Goal: Information Seeking & Learning: Learn about a topic

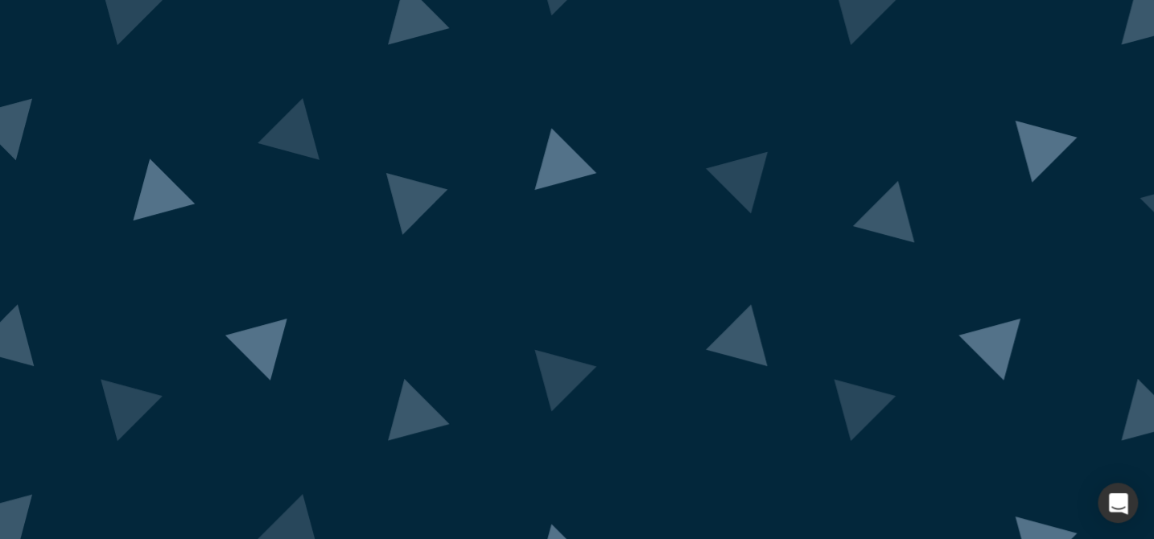
scroll to position [11, 0]
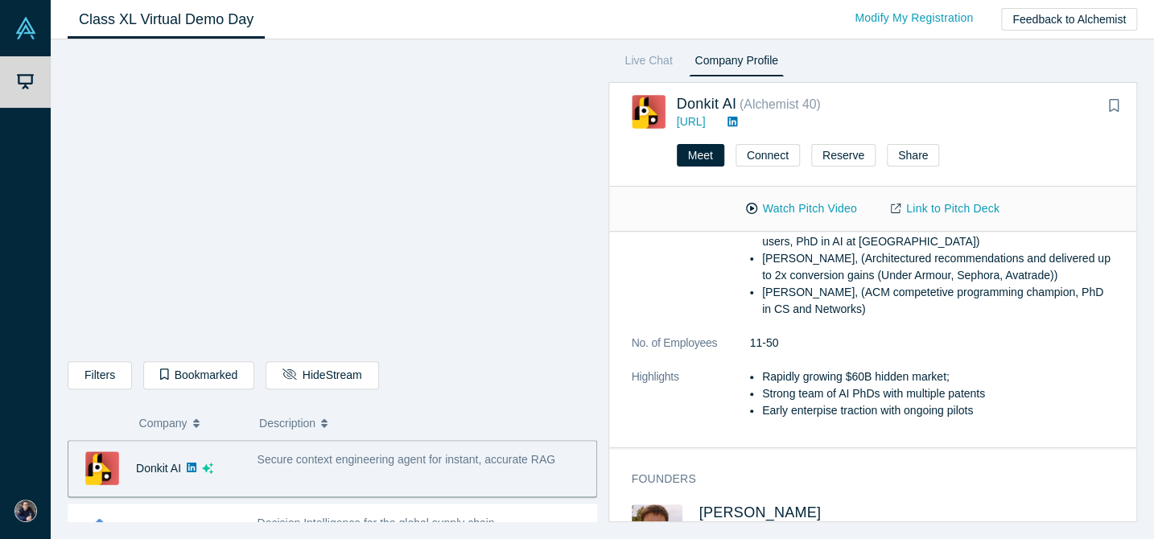
scroll to position [444, 0]
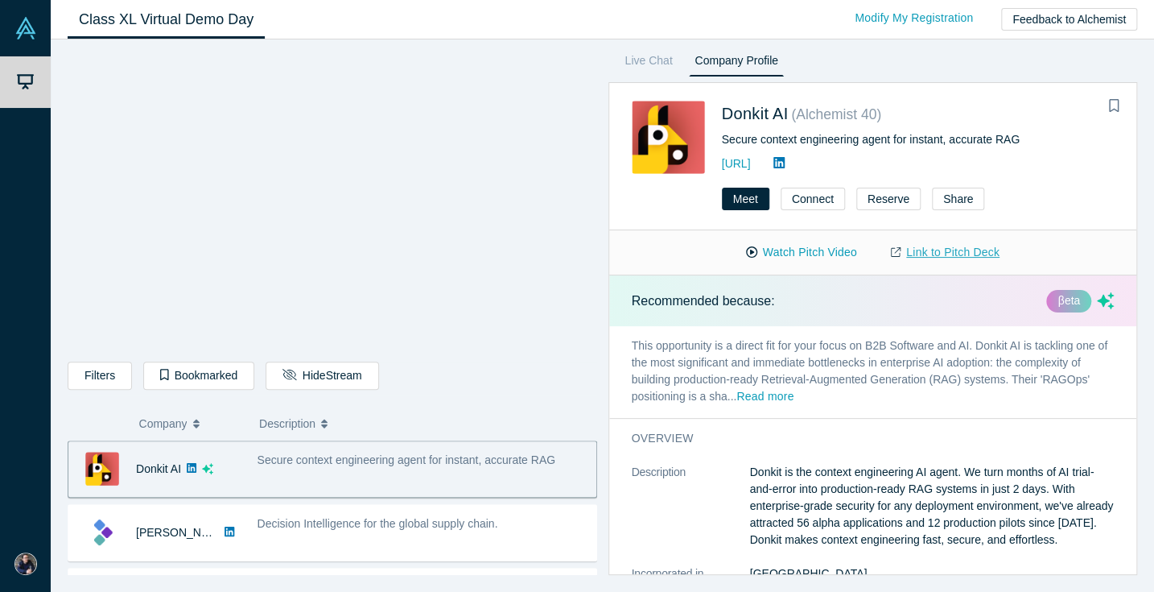
click at [942, 253] on link "Link to Pitch Deck" at bounding box center [945, 252] width 142 height 28
click at [847, 134] on div "Secure context engineering agent for instant, accurate RAG" at bounding box center [918, 139] width 393 height 17
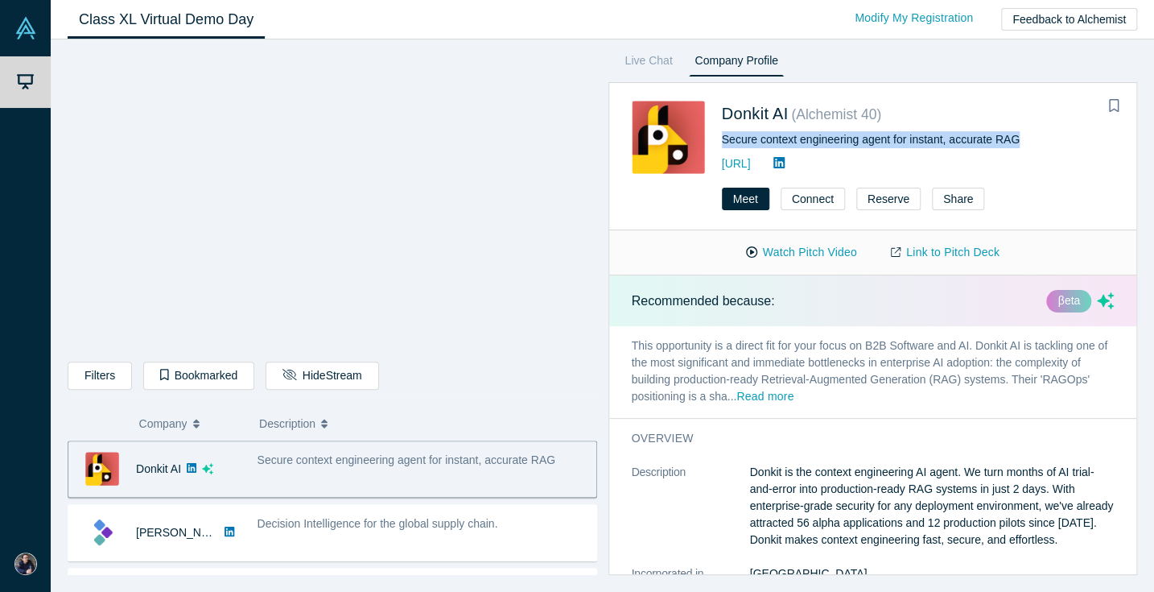
click at [847, 134] on div "Secure context engineering agent for instant, accurate RAG" at bounding box center [918, 139] width 393 height 17
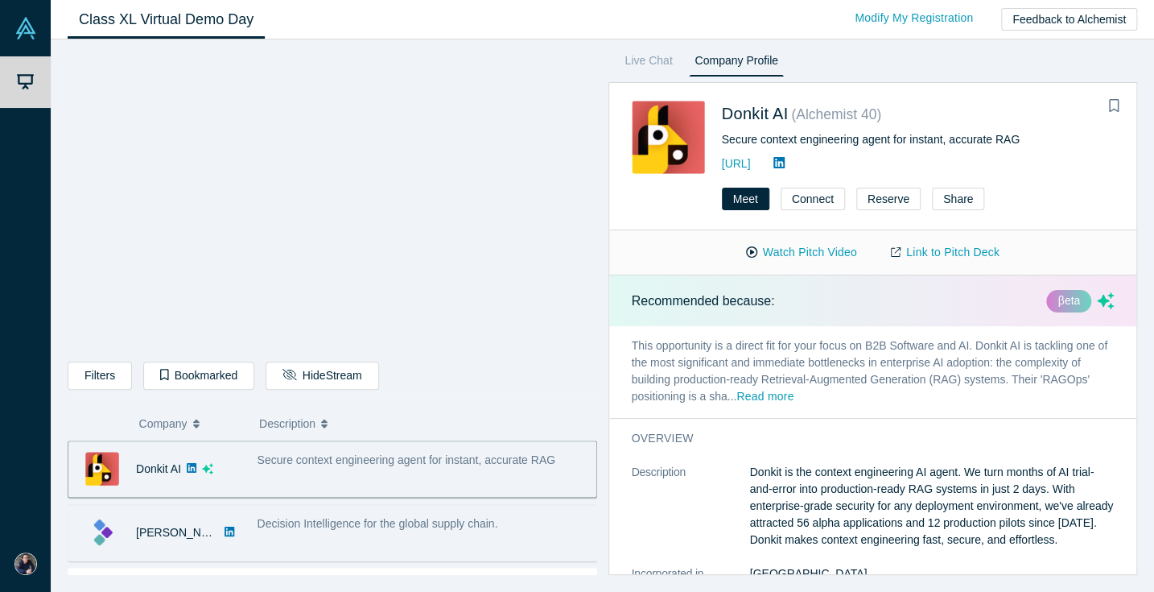
click at [472, 538] on div "Decision Intelligence for the global supply chain." at bounding box center [423, 532] width 348 height 51
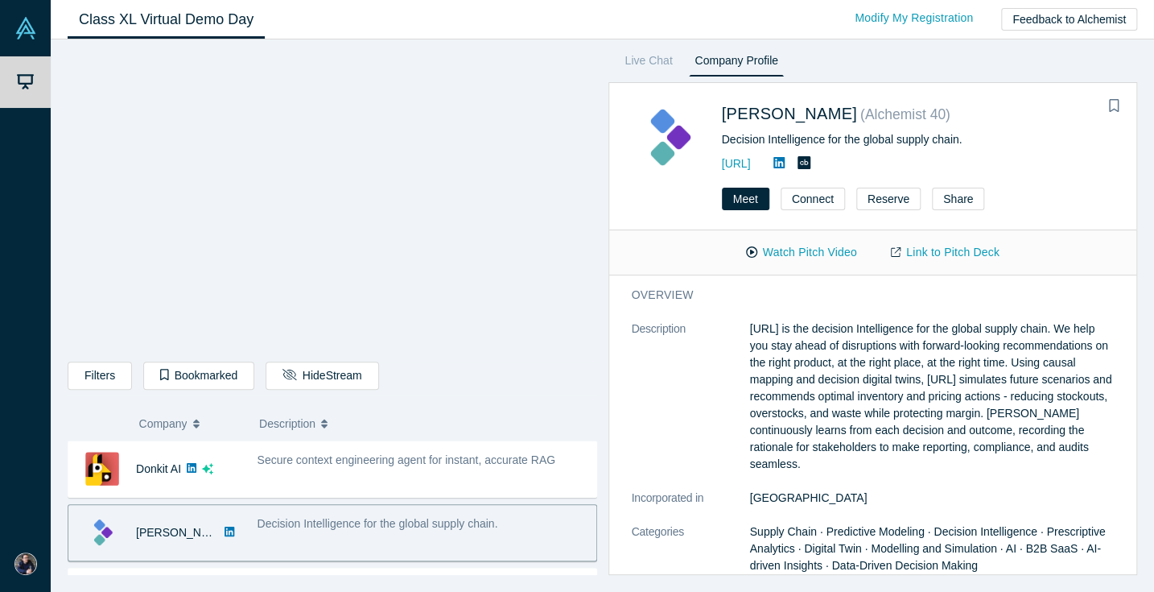
click at [790, 138] on div "Decision Intelligence for the global supply chain." at bounding box center [918, 139] width 393 height 17
copy div "Decision Intelligence for the global supply chain."
copy link "https://kimaru.ai/"
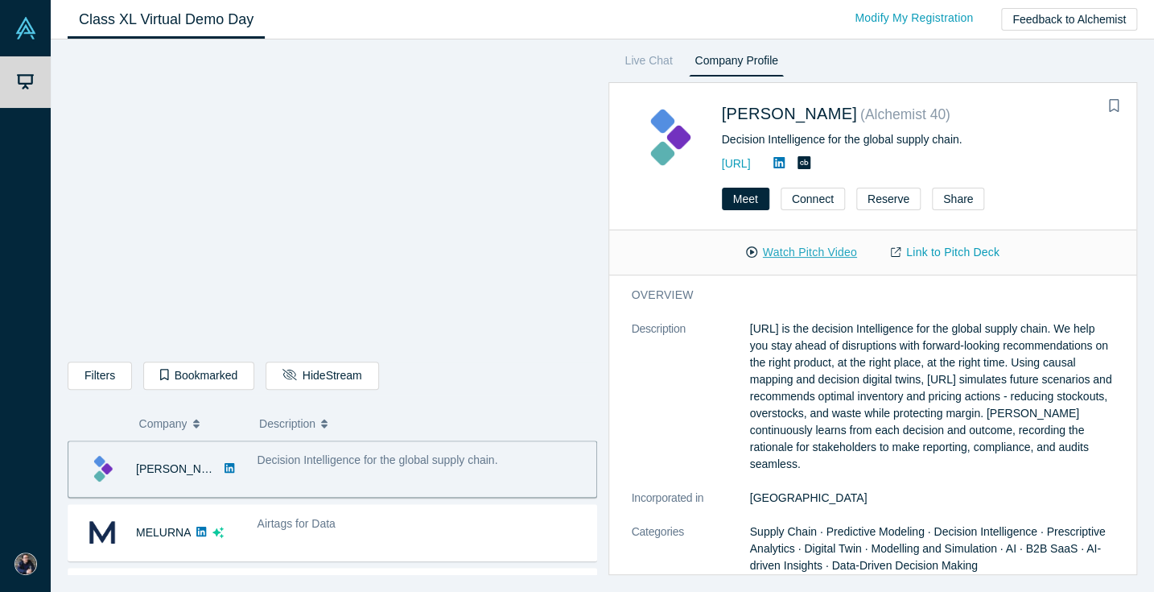
scroll to position [63, 0]
click at [924, 252] on link "Link to Pitch Deck" at bounding box center [945, 252] width 142 height 28
click at [0, 0] on div "Demo Day My Account My Profile Log Out Class XL Virtual Demo Day Livestream sta…" at bounding box center [577, 296] width 1154 height 592
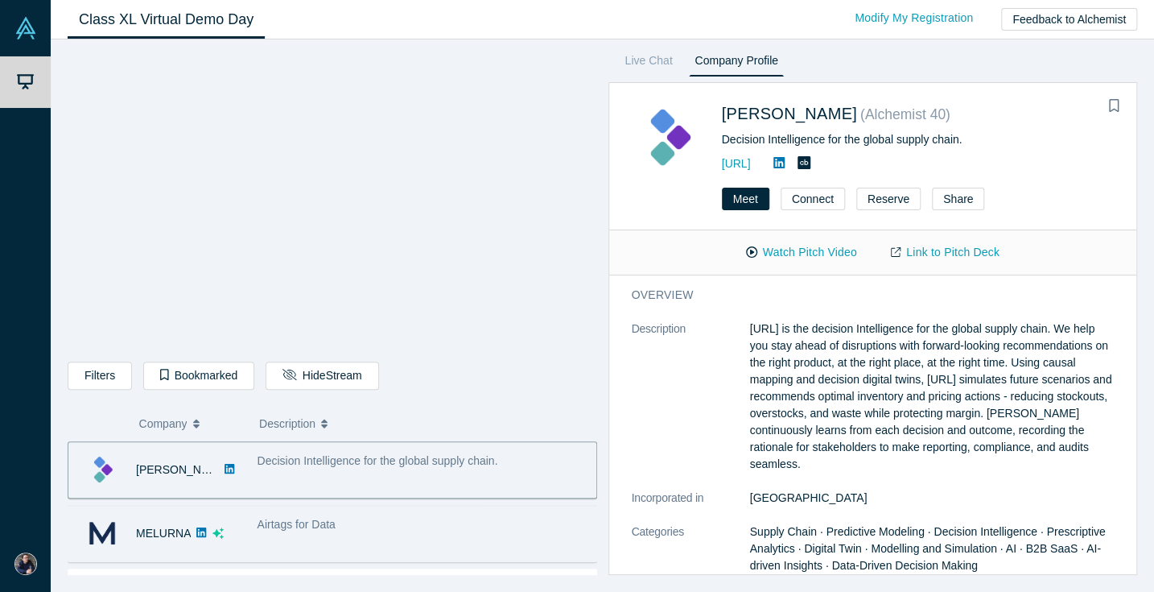
click at [561, 526] on div "Airtags for Data" at bounding box center [423, 524] width 331 height 17
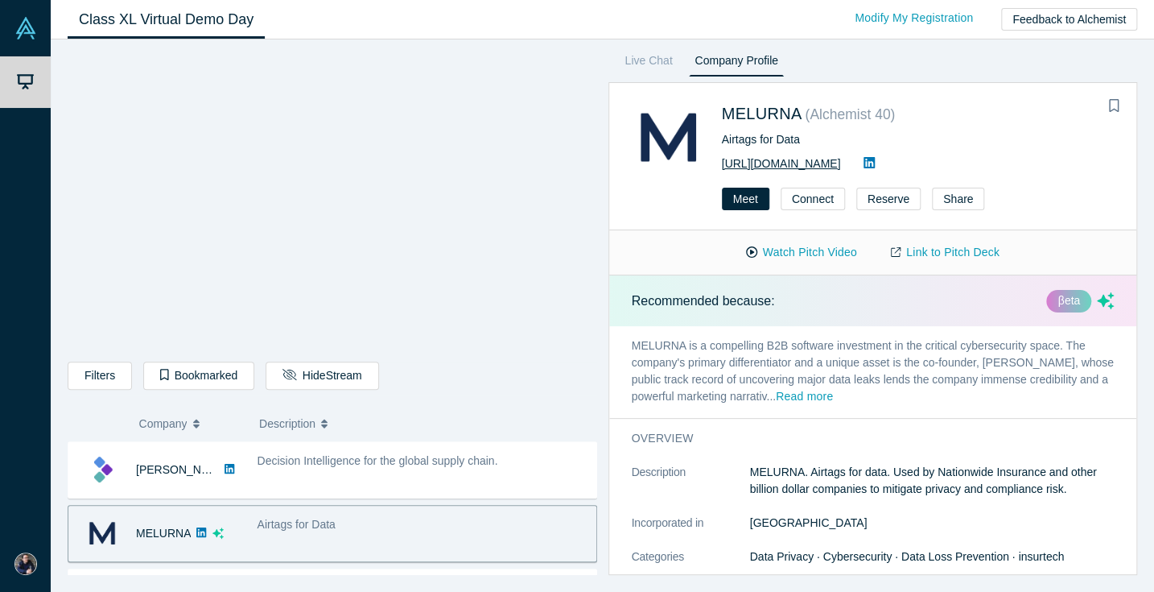
copy link "https://www.melurna.com"
click at [754, 137] on div "Airtags for Data" at bounding box center [918, 139] width 393 height 17
copy div "Airtags for Data"
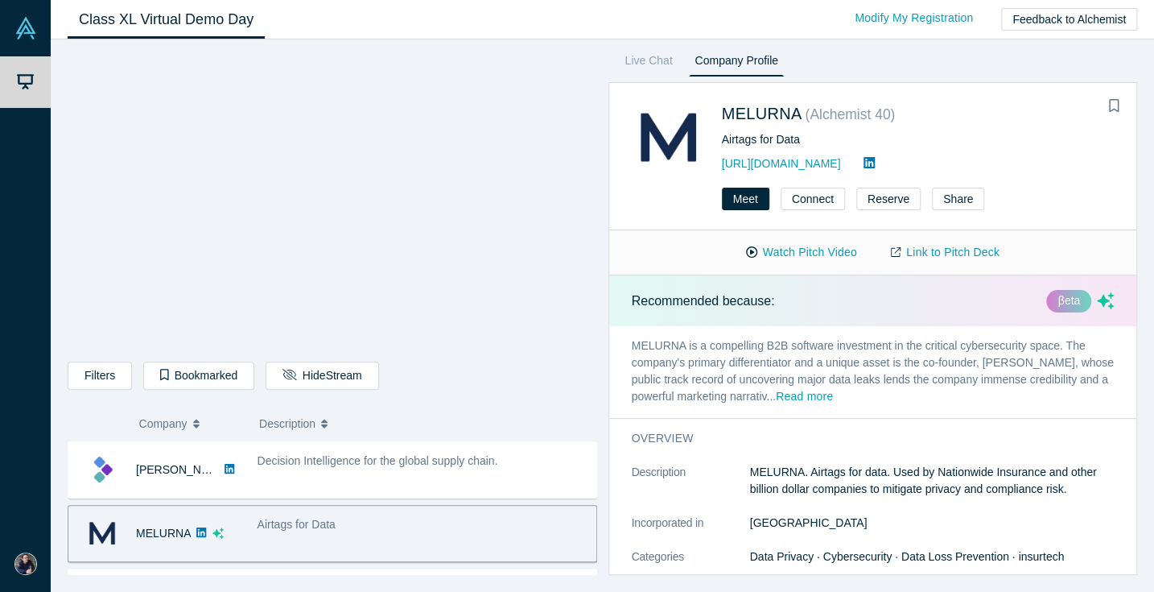
click at [752, 344] on p "MELURNA is a compelling B2B software investment in the critical cybersecurity s…" at bounding box center [873, 372] width 528 height 92
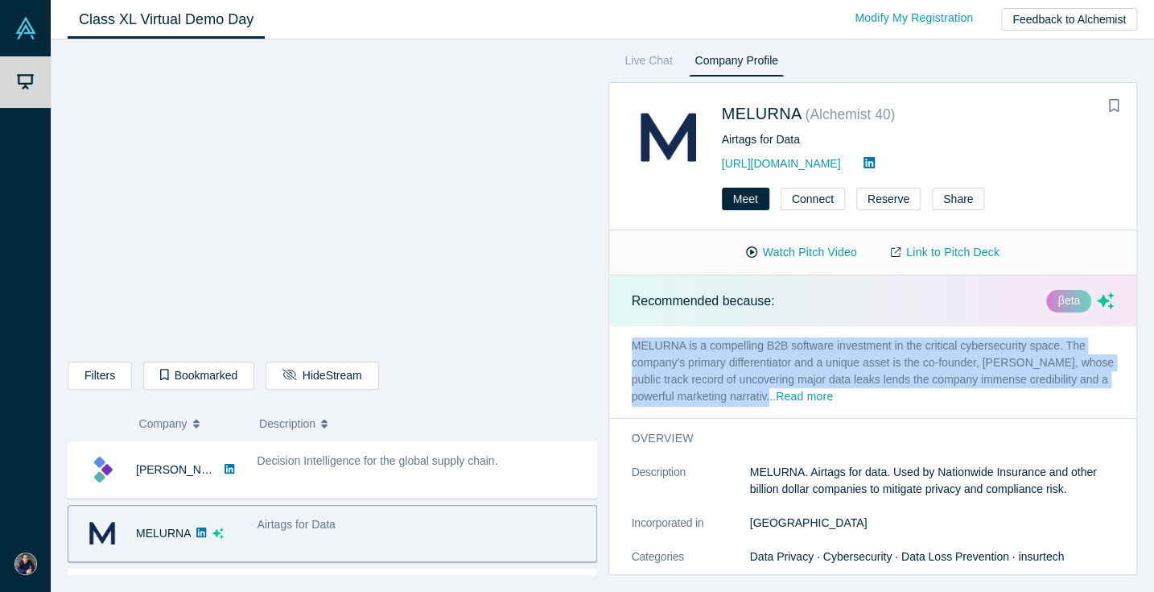
click at [752, 344] on p "MELURNA is a compelling B2B software investment in the critical cybersecurity s…" at bounding box center [873, 372] width 528 height 92
click at [813, 397] on button "Read more" at bounding box center [804, 397] width 57 height 19
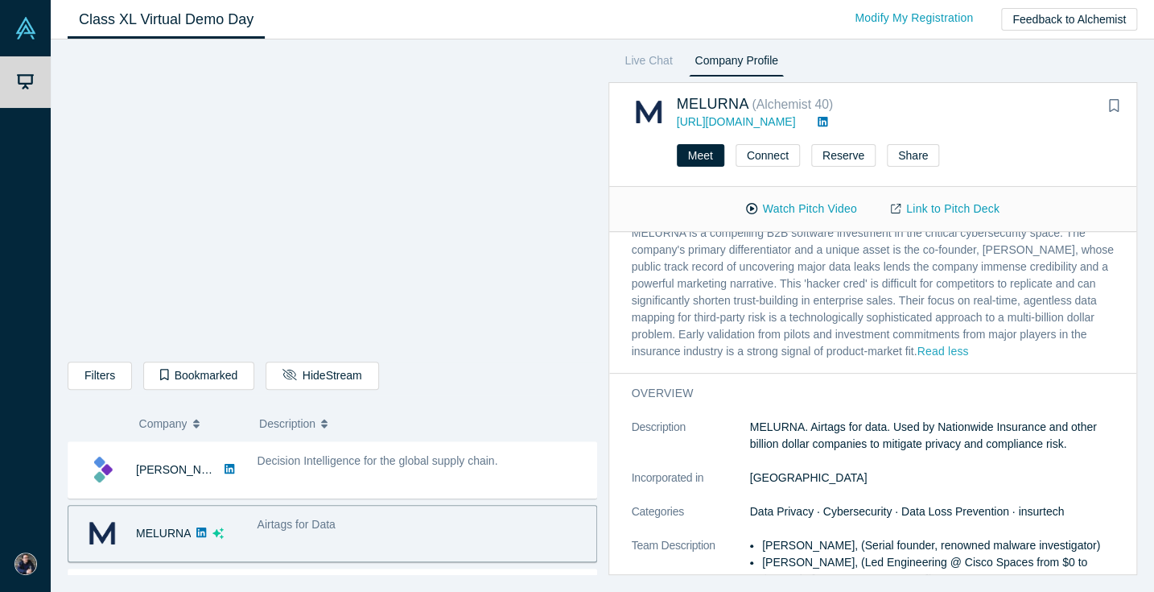
scroll to position [75, 0]
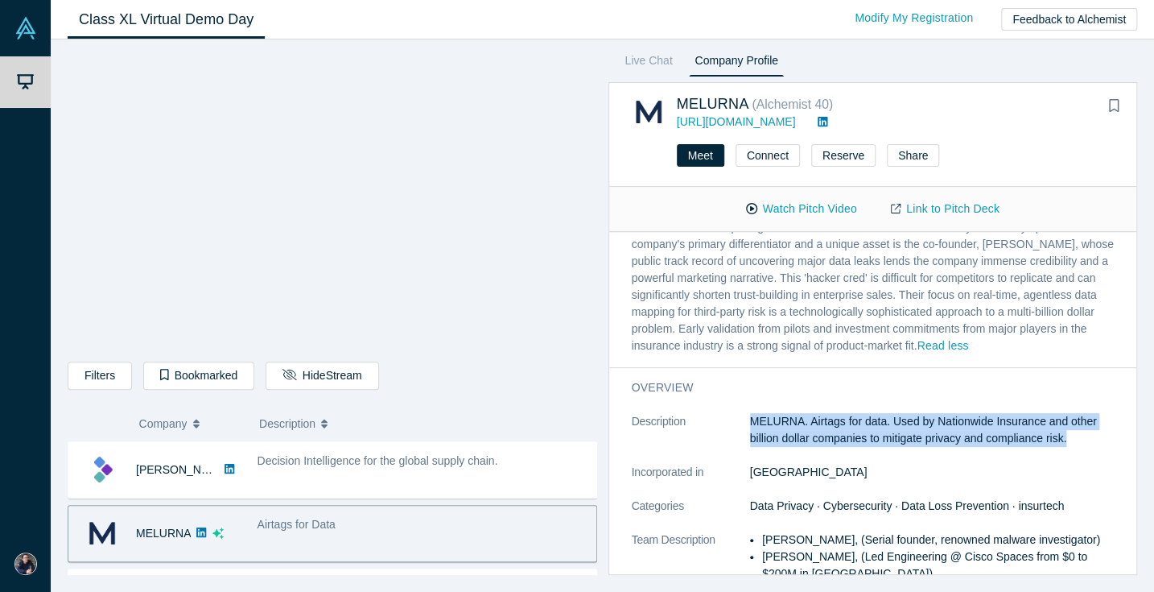
drag, startPoint x: 748, startPoint y: 419, endPoint x: 1101, endPoint y: 450, distance: 353.8
click at [1101, 450] on dl "Description MELURNA. Airtags for data. Used by Nationwide Insurance and other b…" at bounding box center [873, 556] width 483 height 287
copy p "MELURNA. Airtags for data. Used by Nationwide Insurance and other billion dolla…"
click at [921, 209] on link "Link to Pitch Deck" at bounding box center [945, 209] width 142 height 28
click at [0, 0] on div "Demo Day My Account My Profile Log Out Class XL Virtual Demo Day Livestream sta…" at bounding box center [577, 296] width 1154 height 592
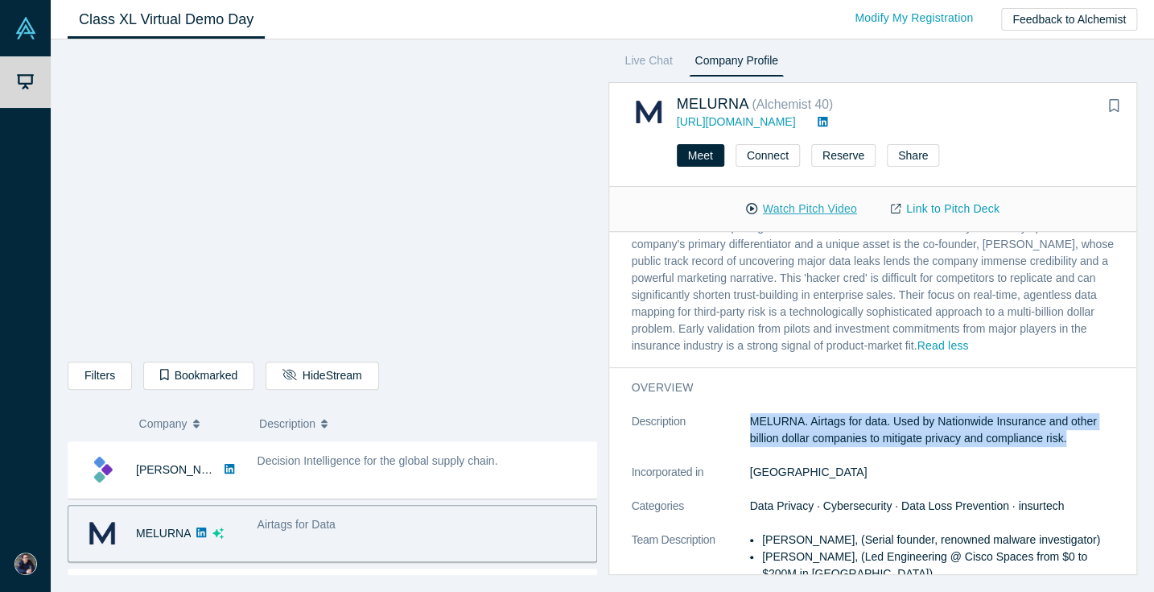
click at [803, 209] on button "Watch Pitch Video" at bounding box center [801, 209] width 145 height 28
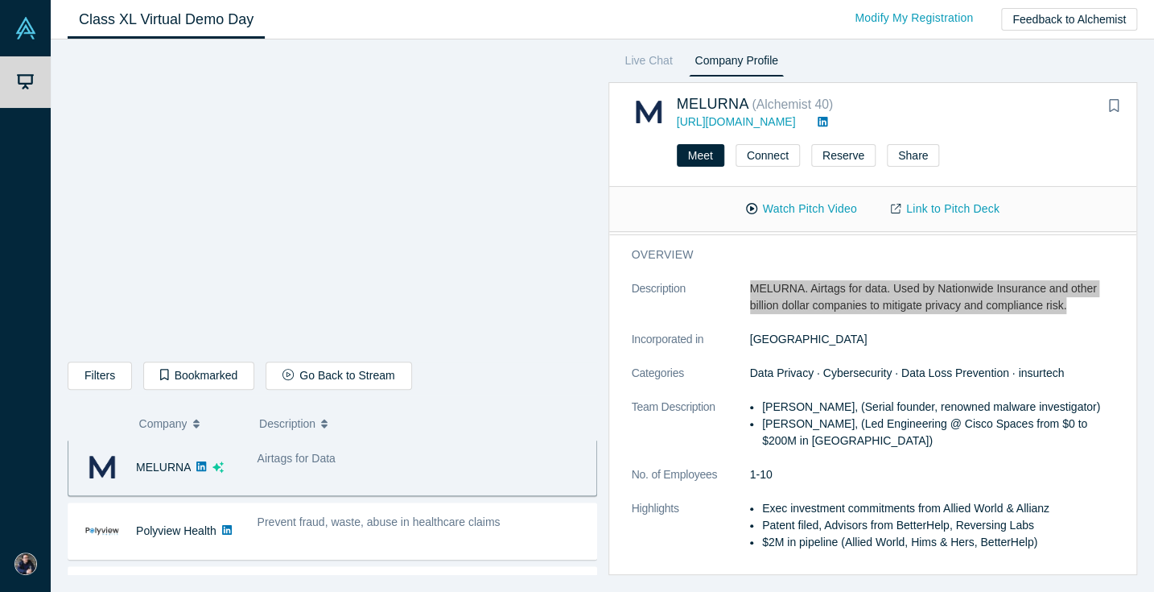
scroll to position [137, 0]
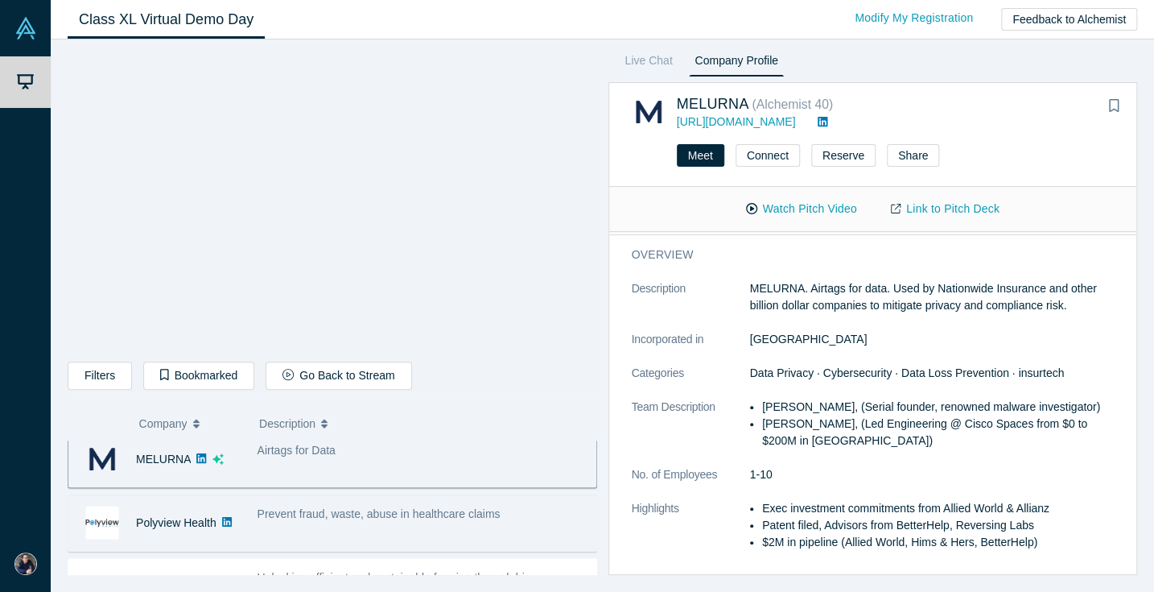
click at [415, 514] on span "Prevent fraud, waste, abuse in healthcare claims" at bounding box center [379, 513] width 243 height 13
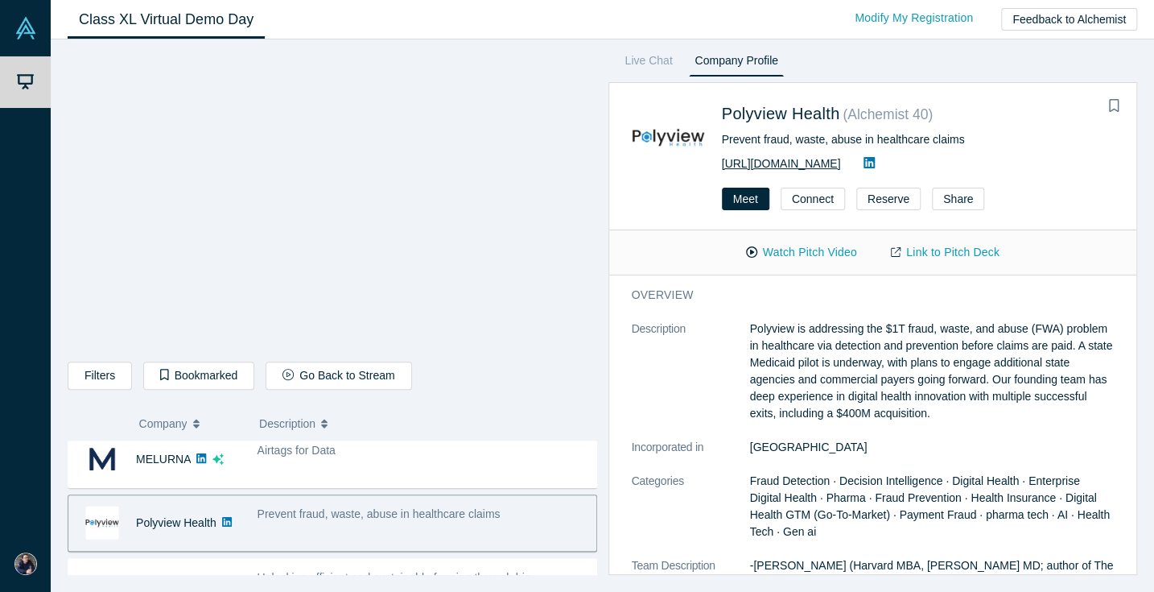
copy link "https://www.Polyview.Health"
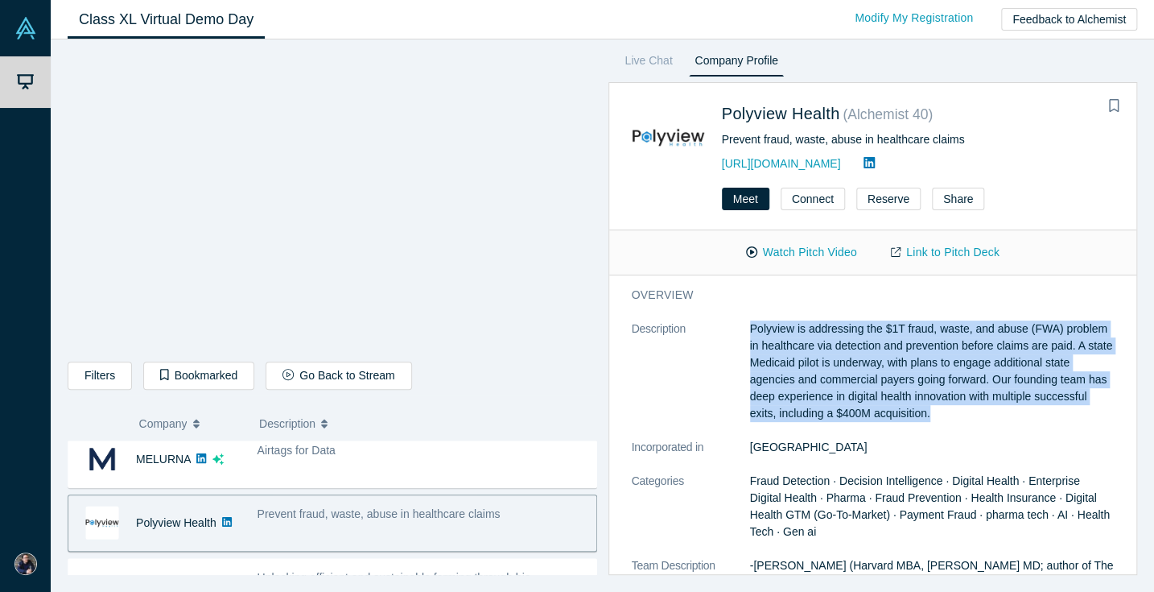
drag, startPoint x: 748, startPoint y: 325, endPoint x: 937, endPoint y: 409, distance: 206.8
click at [937, 409] on dl "Description Polyview is addressing the $1T fraud, waste, and abuse (FWA) proble…" at bounding box center [873, 590] width 483 height 541
copy dl "Polyview is addressing the $1T fraud, waste, and abuse (FWA) problem in healthc…"
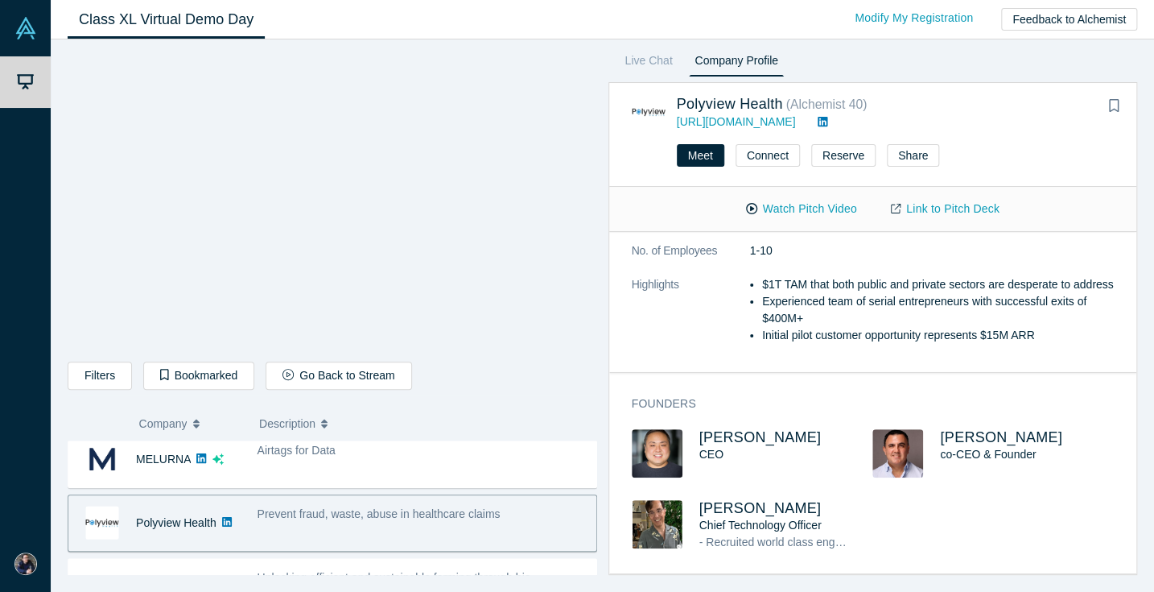
scroll to position [472, 0]
drag, startPoint x: 945, startPoint y: 212, endPoint x: 934, endPoint y: 210, distance: 11.4
click at [934, 210] on link "Link to Pitch Deck" at bounding box center [945, 209] width 142 height 28
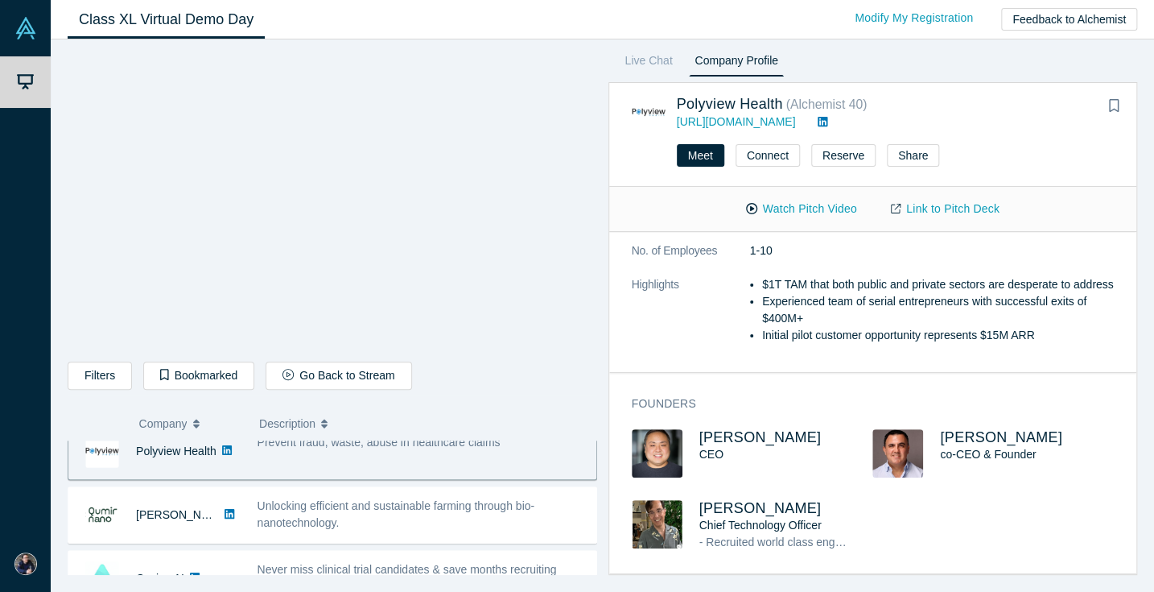
scroll to position [210, 0]
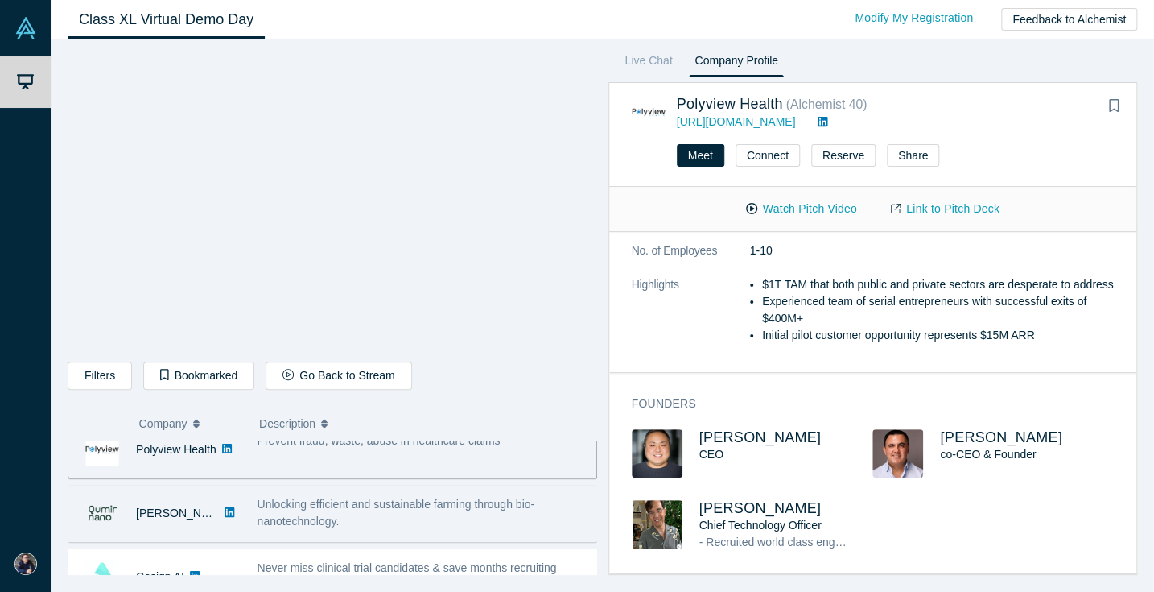
click at [472, 525] on div "Unlocking efficient and sustainable farming through bio-nanotechnology." at bounding box center [423, 513] width 331 height 34
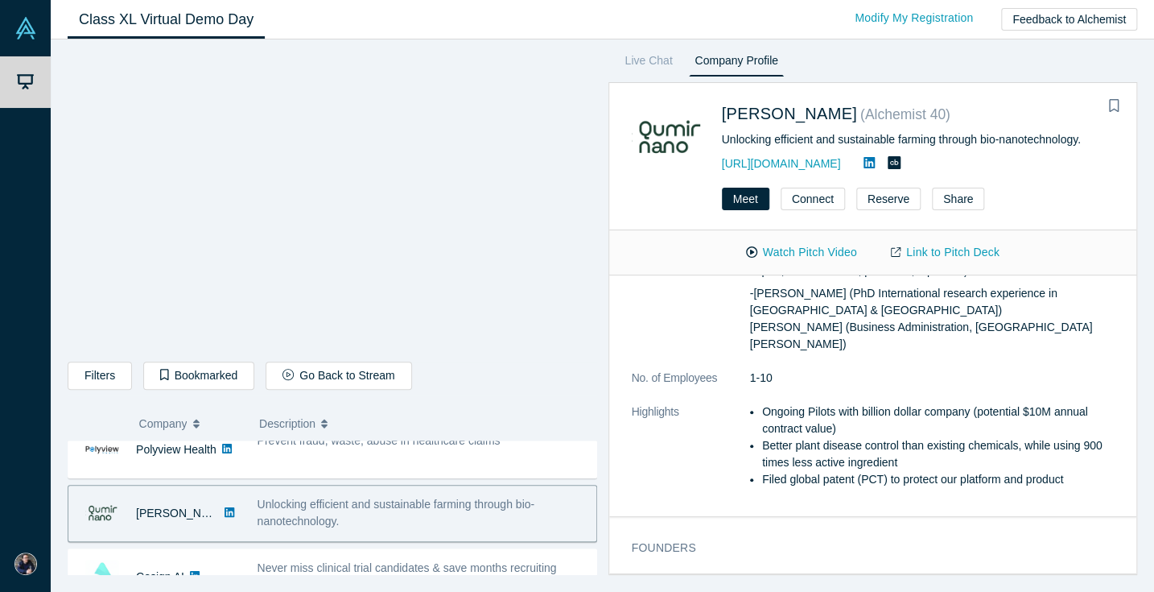
scroll to position [0, 0]
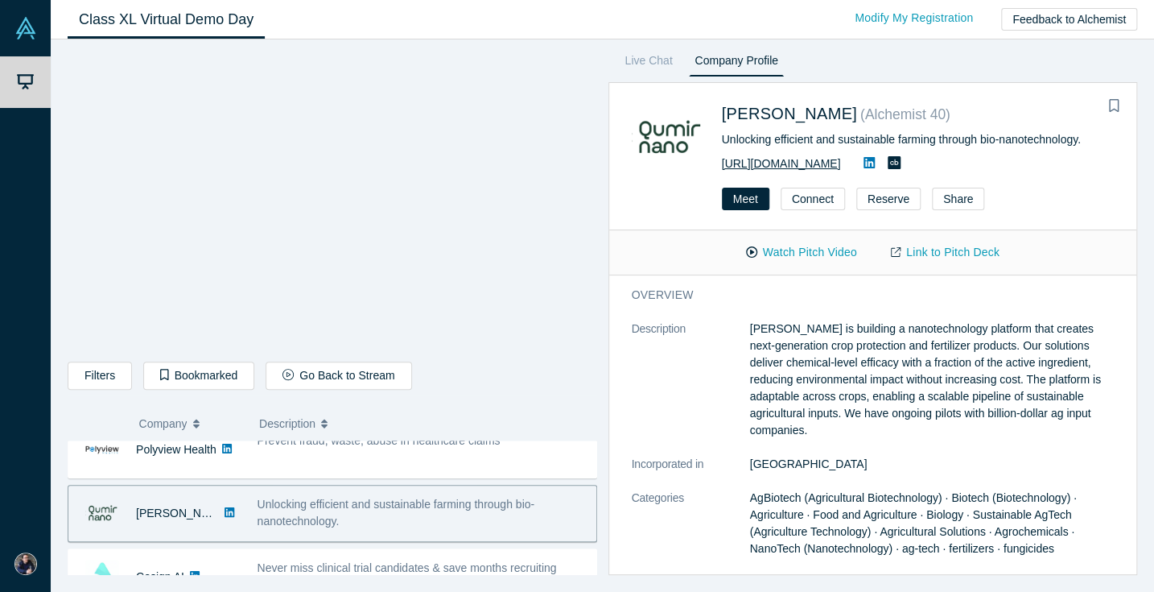
copy link "https://www.qumirnano.com"
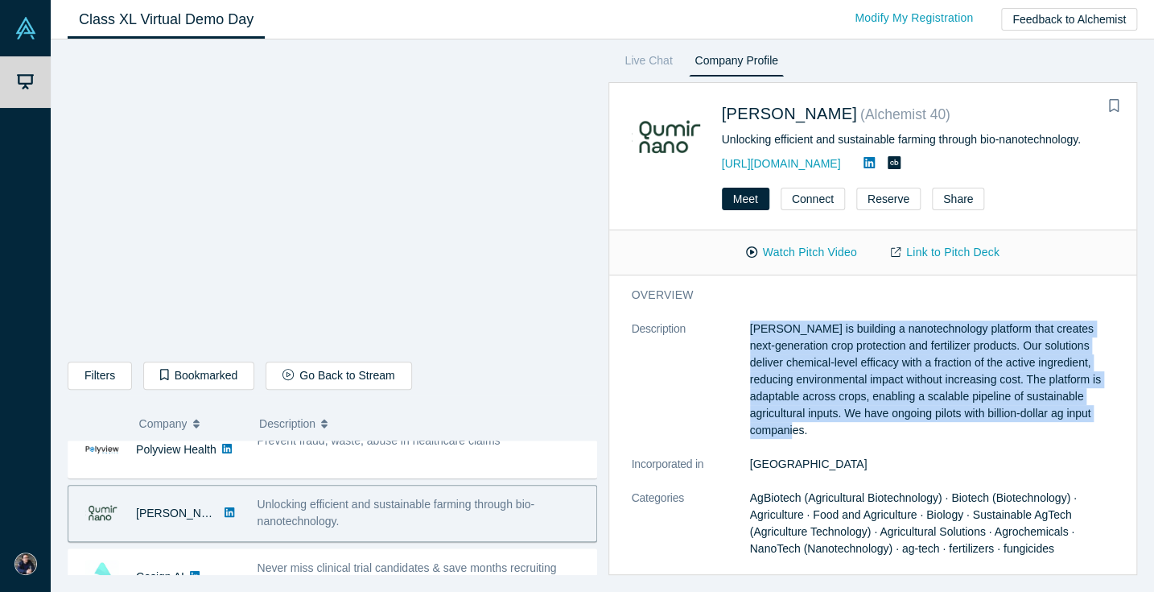
drag, startPoint x: 749, startPoint y: 324, endPoint x: 1108, endPoint y: 421, distance: 371.9
copy p "Qumir Nano is building a nanotechnology platform that creates next-generation c…"
click at [955, 254] on link "Link to Pitch Deck" at bounding box center [945, 252] width 142 height 28
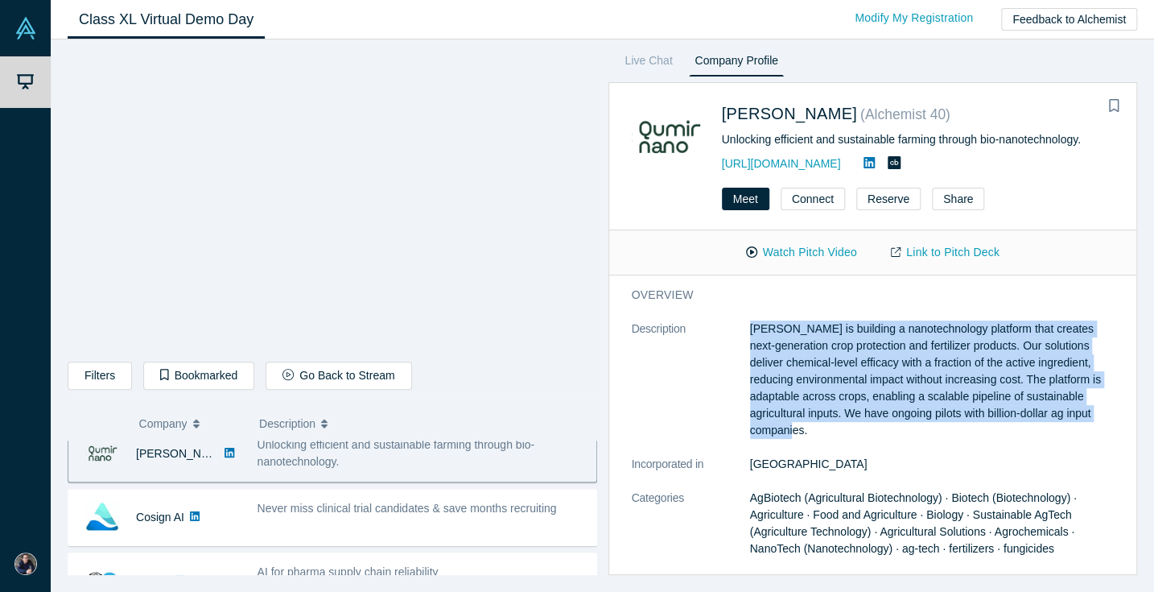
scroll to position [277, 0]
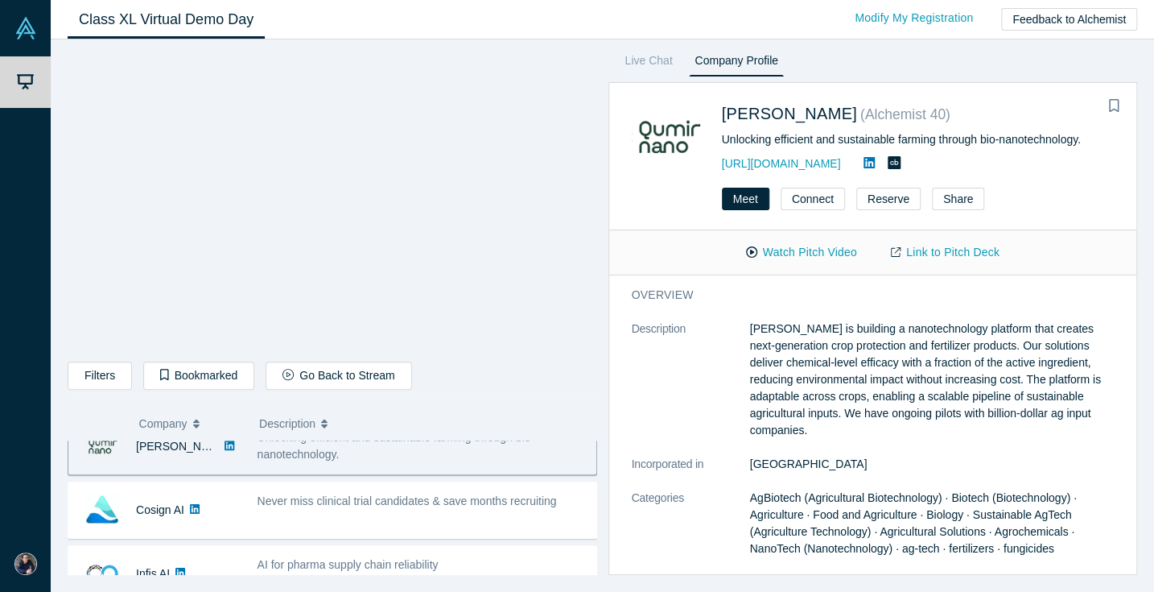
click at [334, 512] on div "Never miss clinical trial candidates & save months recruiting" at bounding box center [423, 509] width 348 height 51
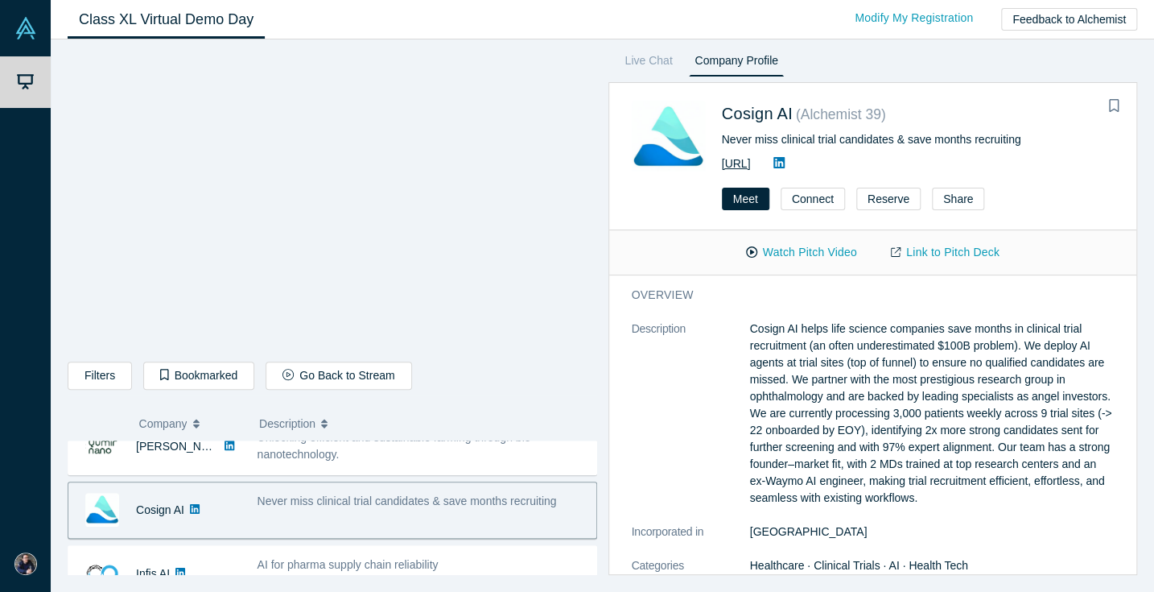
copy link "https://co-sign.ai/"
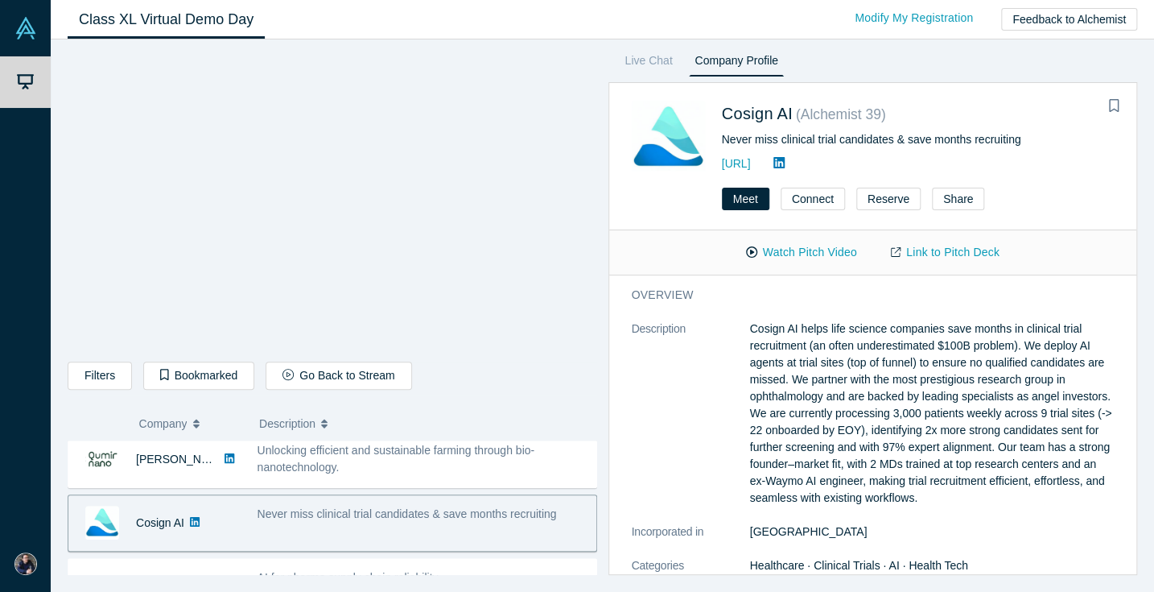
scroll to position [288, 0]
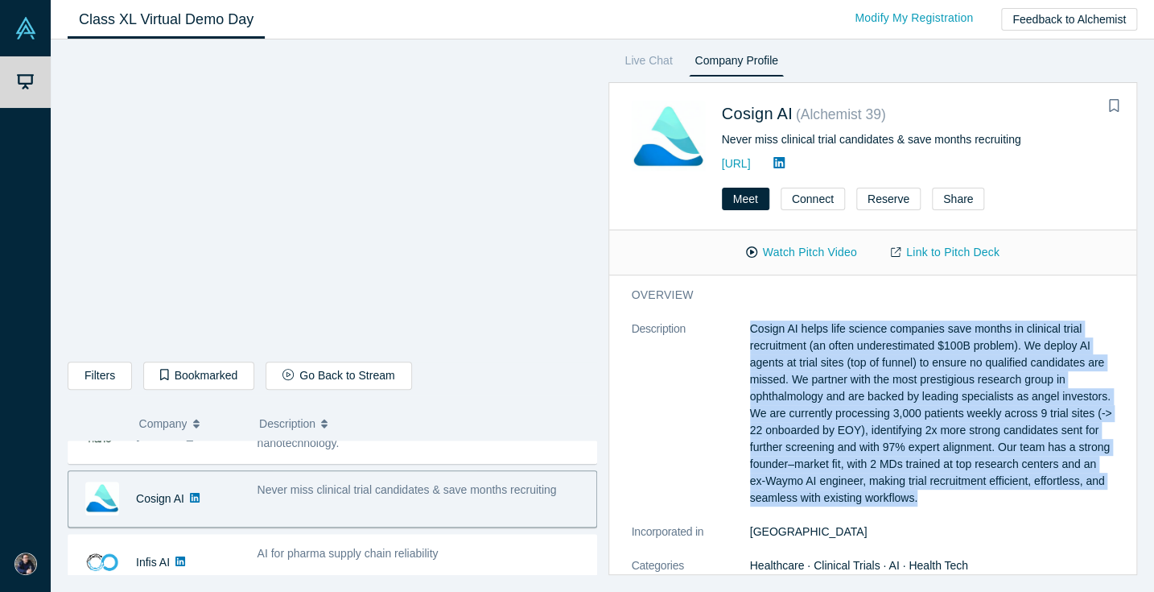
drag, startPoint x: 750, startPoint y: 327, endPoint x: 1077, endPoint y: 493, distance: 366.4
click at [1077, 493] on p "Cosign AI helps life science companies save months in clinical trial recruitmen…" at bounding box center [932, 413] width 365 height 186
click at [958, 244] on link "Link to Pitch Deck" at bounding box center [945, 252] width 142 height 28
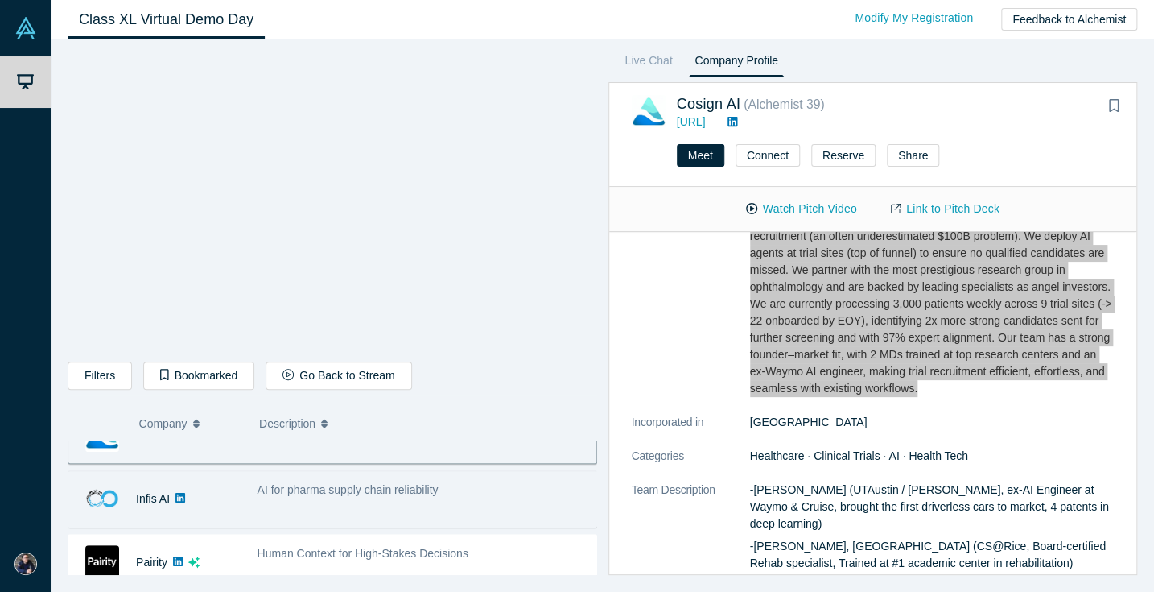
scroll to position [353, 0]
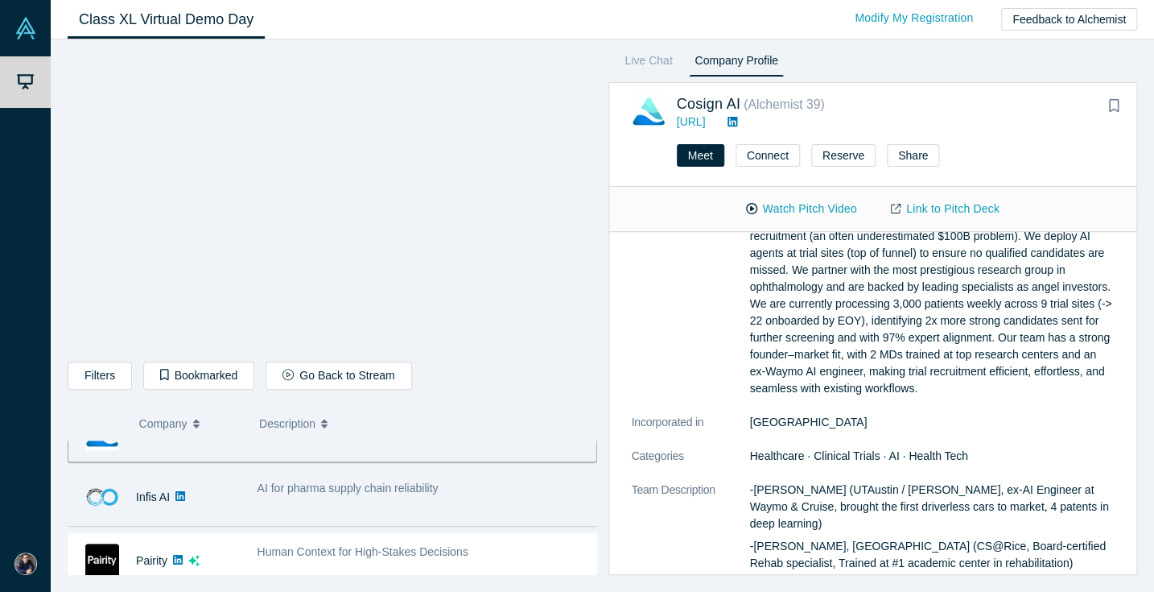
click at [521, 505] on div "AI for pharma supply chain reliability" at bounding box center [423, 497] width 348 height 51
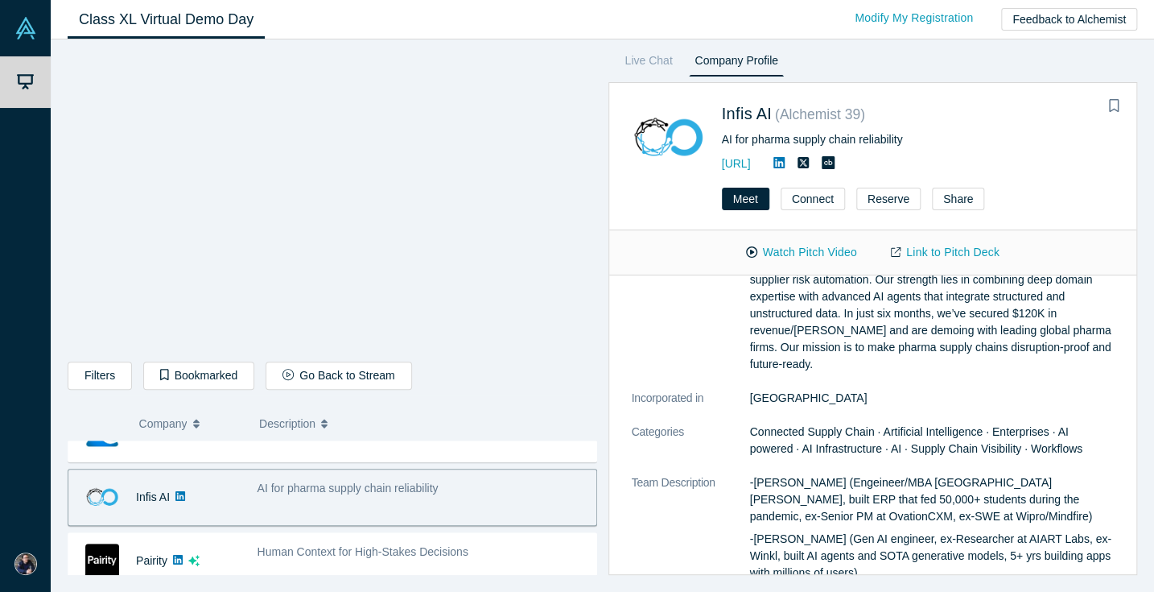
scroll to position [0, 0]
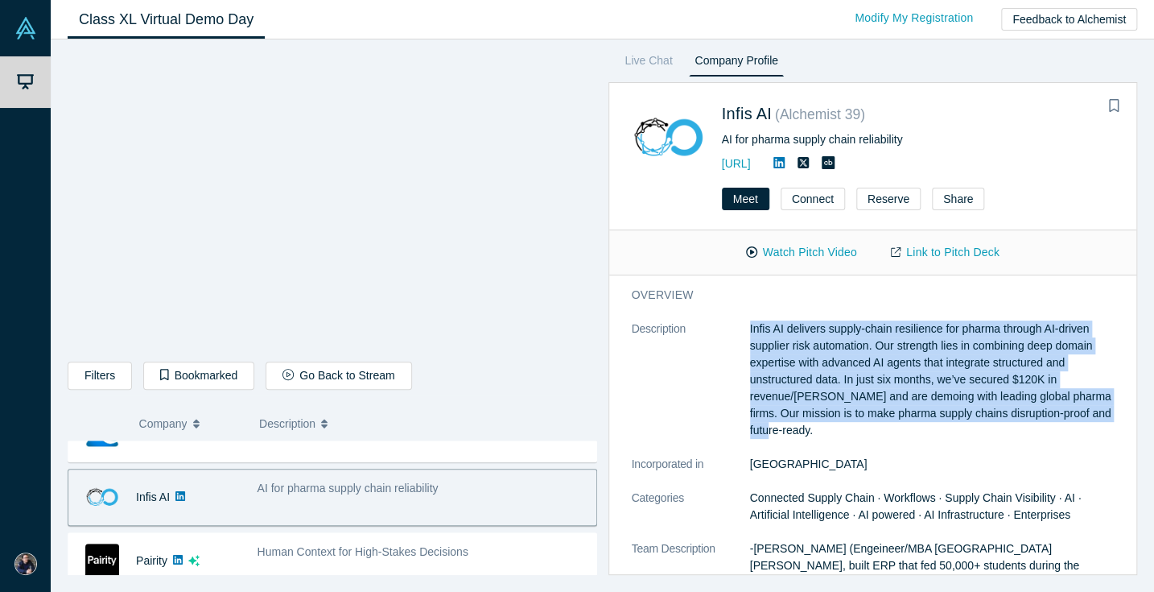
drag, startPoint x: 750, startPoint y: 326, endPoint x: 857, endPoint y: 443, distance: 158.3
click at [857, 443] on dl "Description Infis AI delivers supply-chain resilience for pharma through AI-dri…" at bounding box center [873, 542] width 483 height 445
click at [960, 252] on link "Link to Pitch Deck" at bounding box center [945, 252] width 142 height 28
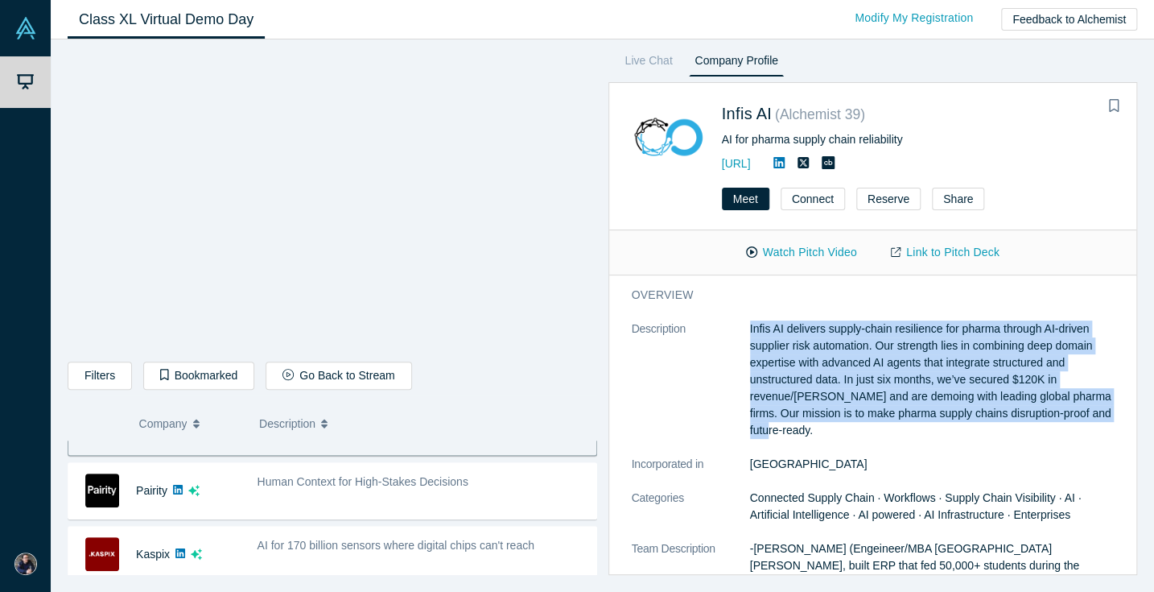
scroll to position [426, 0]
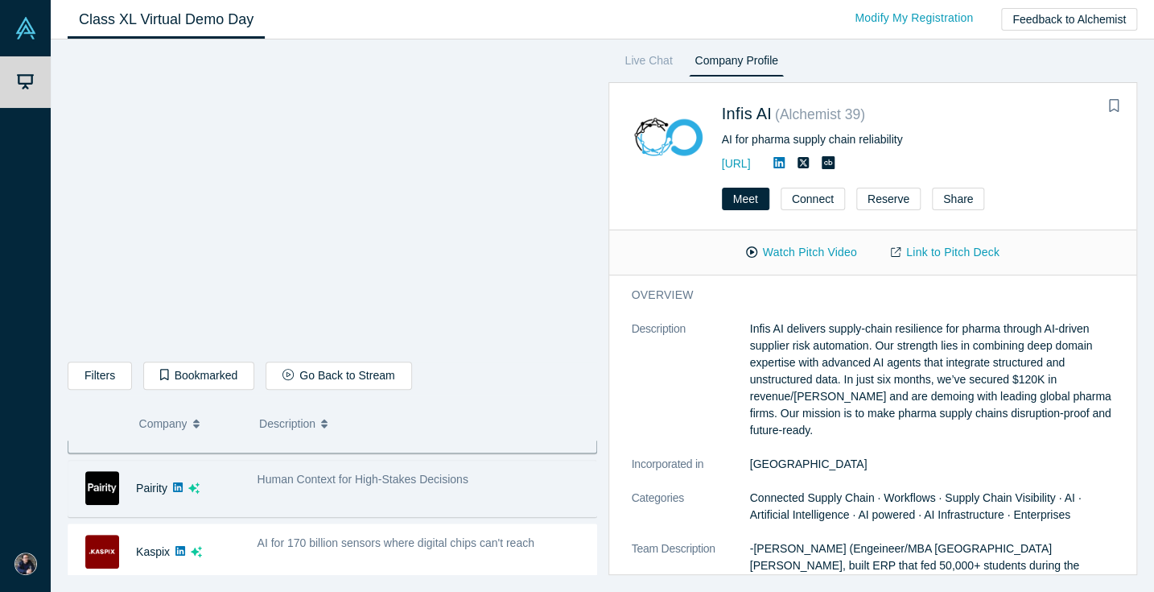
click at [539, 501] on div "Human Context for High-Stakes Decisions" at bounding box center [423, 488] width 348 height 51
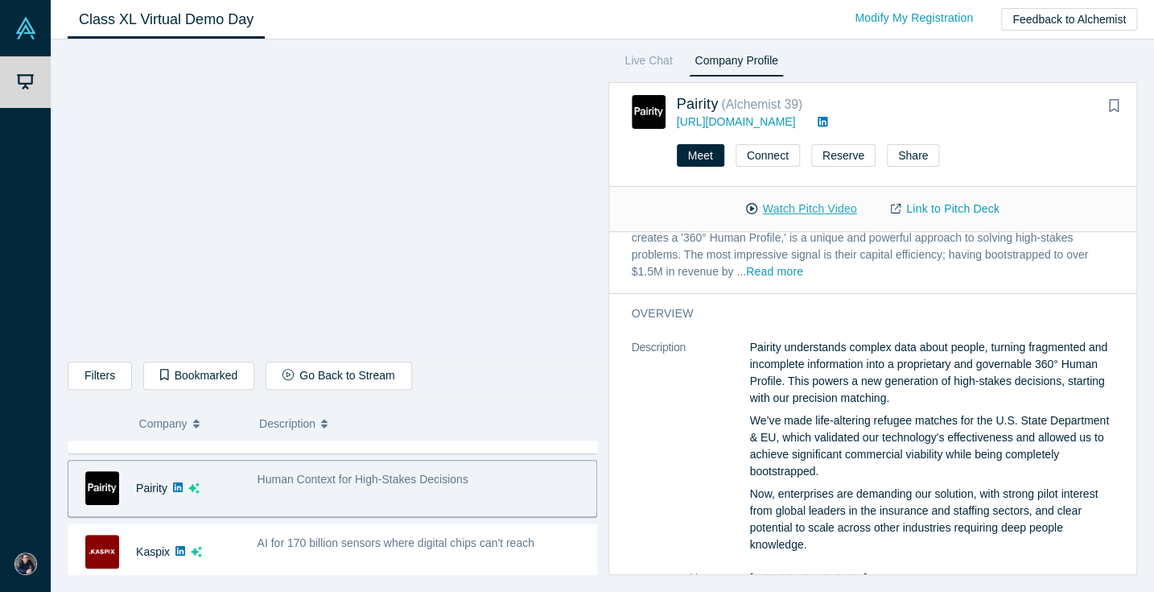
scroll to position [83, 0]
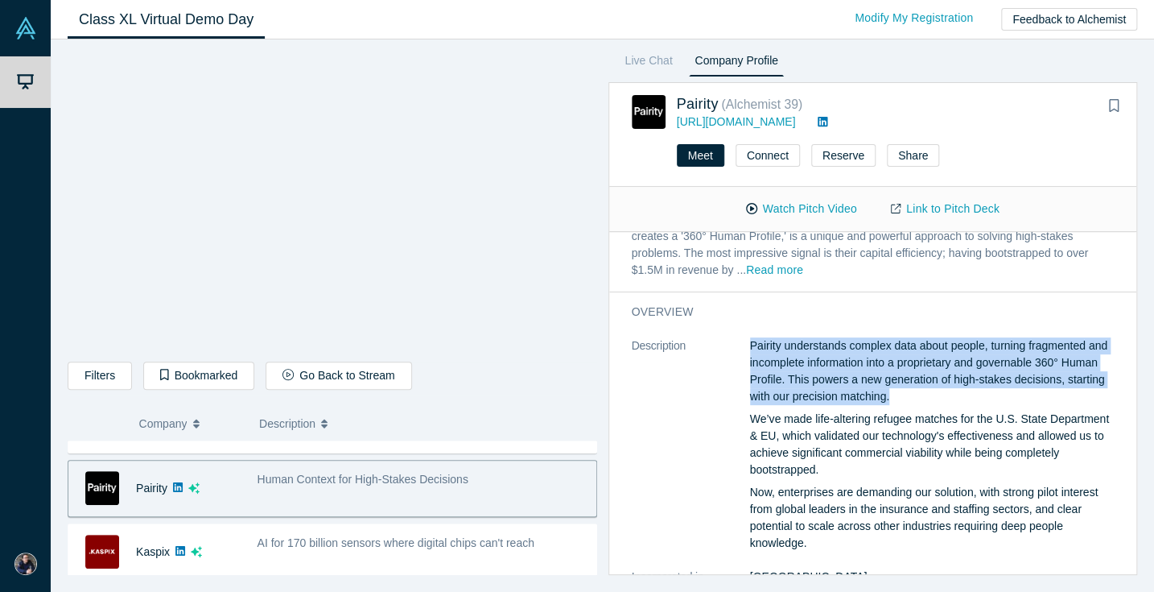
drag, startPoint x: 920, startPoint y: 389, endPoint x: 746, endPoint y: 342, distance: 180.0
click at [956, 210] on link "Link to Pitch Deck" at bounding box center [945, 209] width 142 height 28
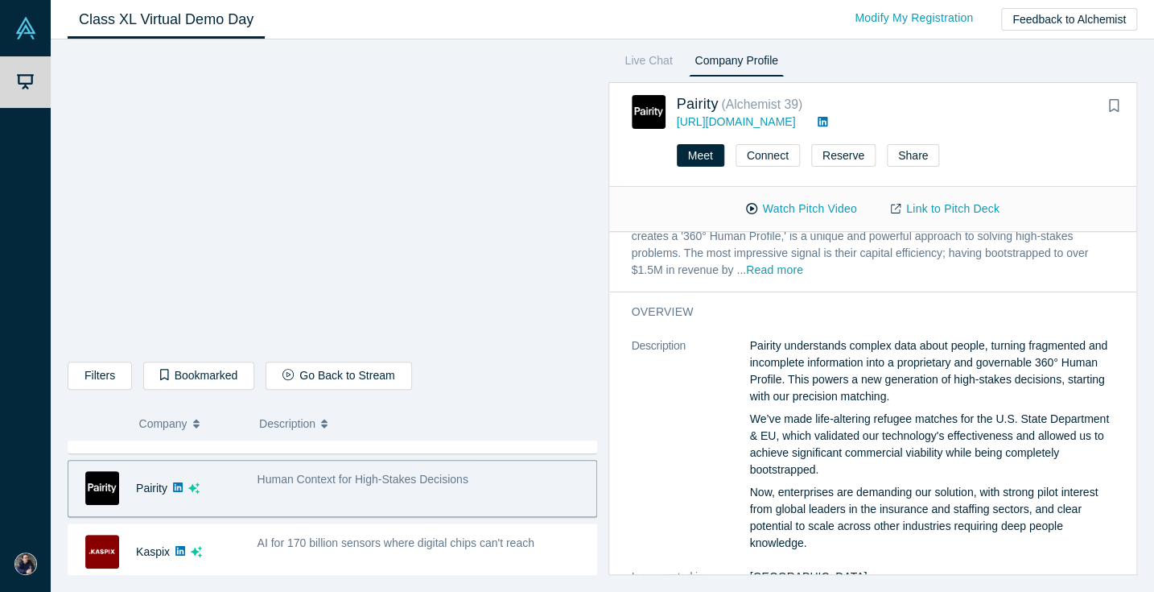
click at [892, 465] on p "We’ve made life-altering refugee matches for the U.S. State Department & EU, wh…" at bounding box center [932, 444] width 365 height 68
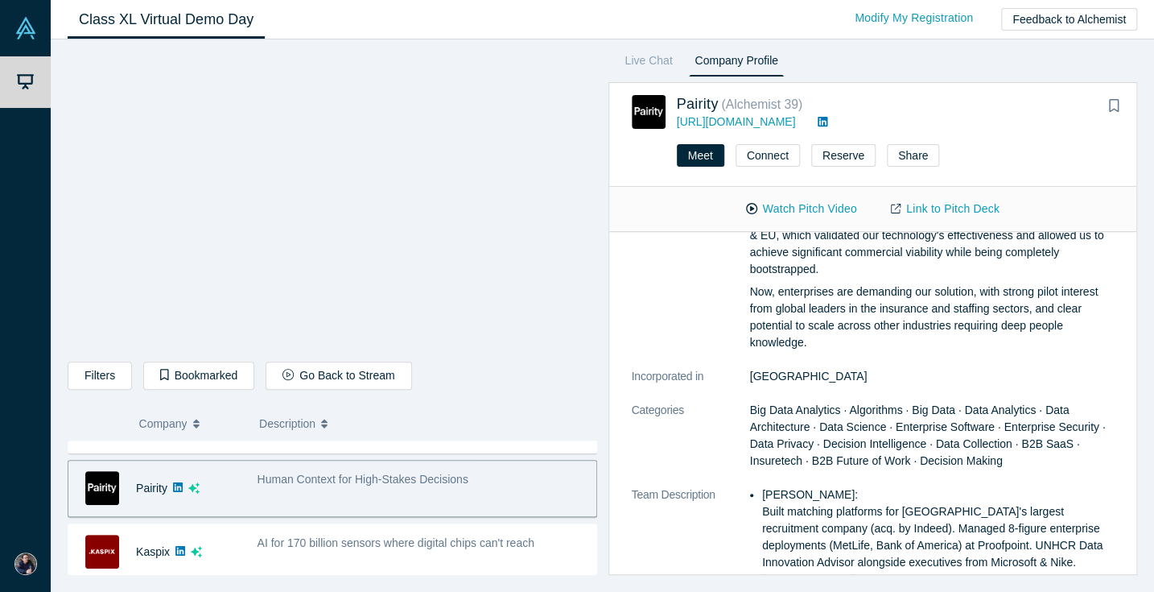
scroll to position [280, 0]
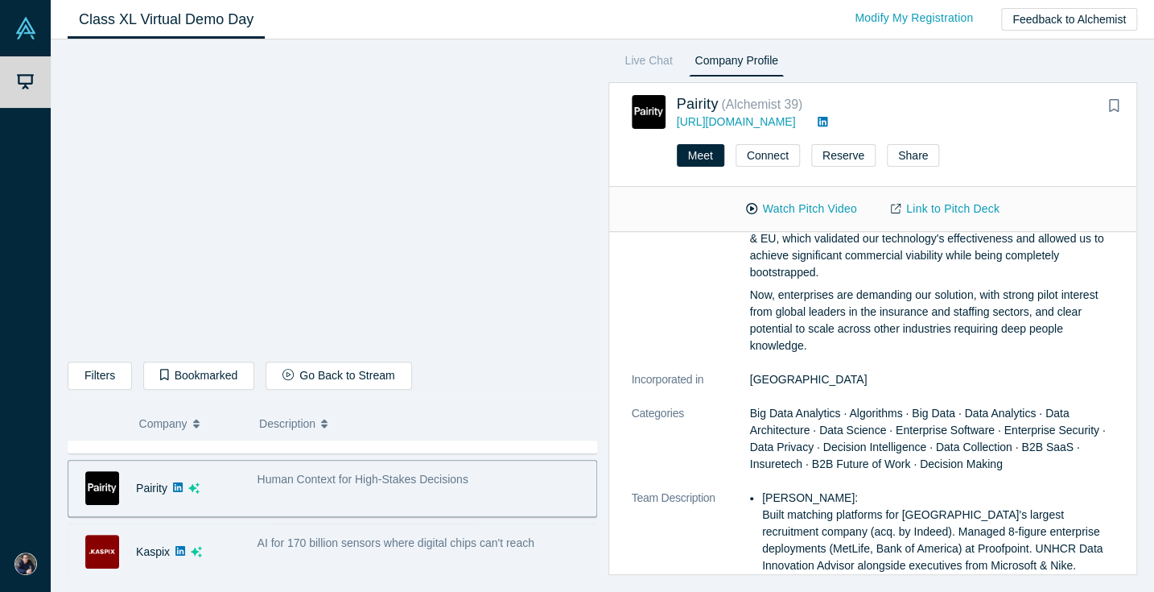
click at [397, 526] on div "AI for 170 billion sensors where digital chips can't reach" at bounding box center [423, 551] width 348 height 51
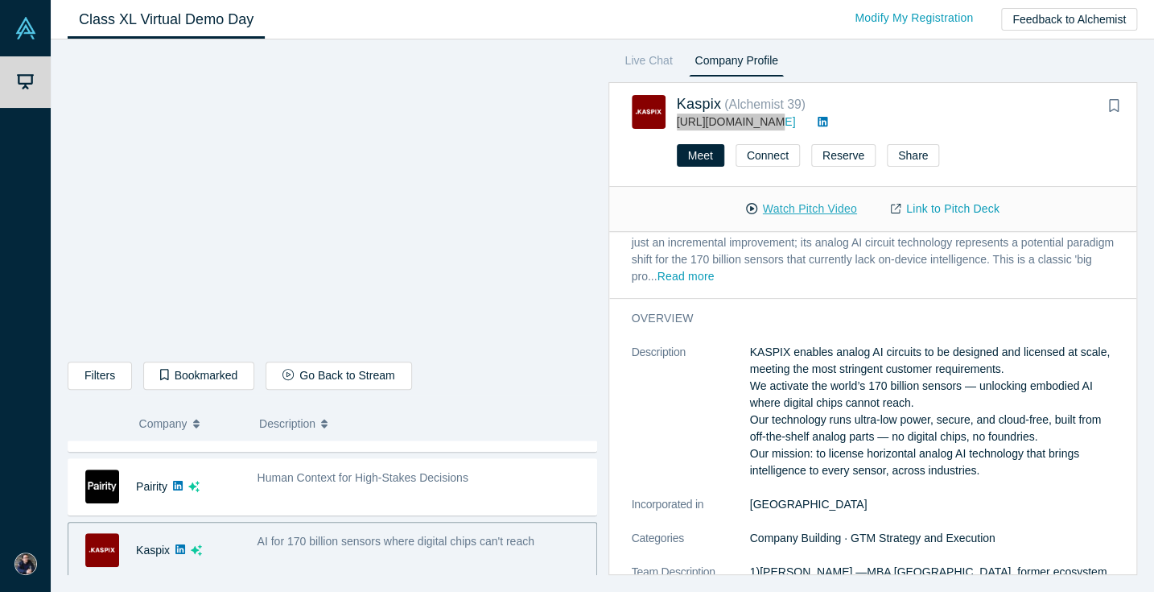
scroll to position [90, 0]
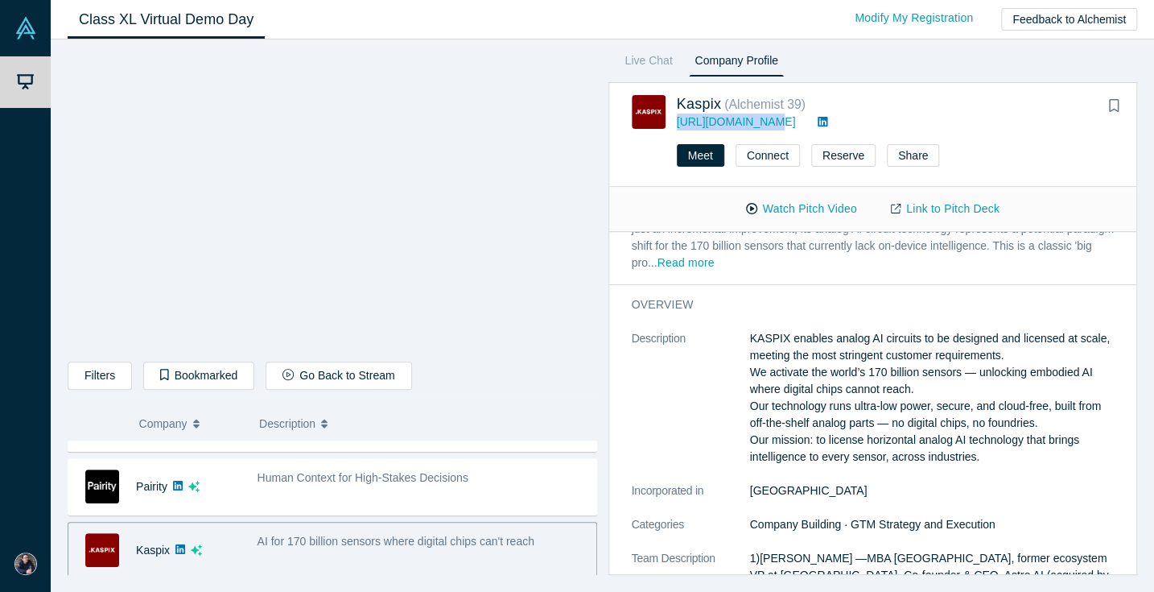
drag, startPoint x: 749, startPoint y: 336, endPoint x: 1035, endPoint y: 451, distance: 308.0
click at [1035, 451] on p "KASPIX enables analog AI circuits to be designed and licensed at scale, meeting…" at bounding box center [932, 397] width 365 height 135
click at [954, 211] on link "Link to Pitch Deck" at bounding box center [945, 209] width 142 height 28
click at [0, 0] on div "Demo Day My Account My Profile Log Out Class XL Virtual Demo Day Livestream sta…" at bounding box center [577, 296] width 1154 height 592
click at [793, 205] on button "Watch Pitch Video" at bounding box center [801, 209] width 145 height 28
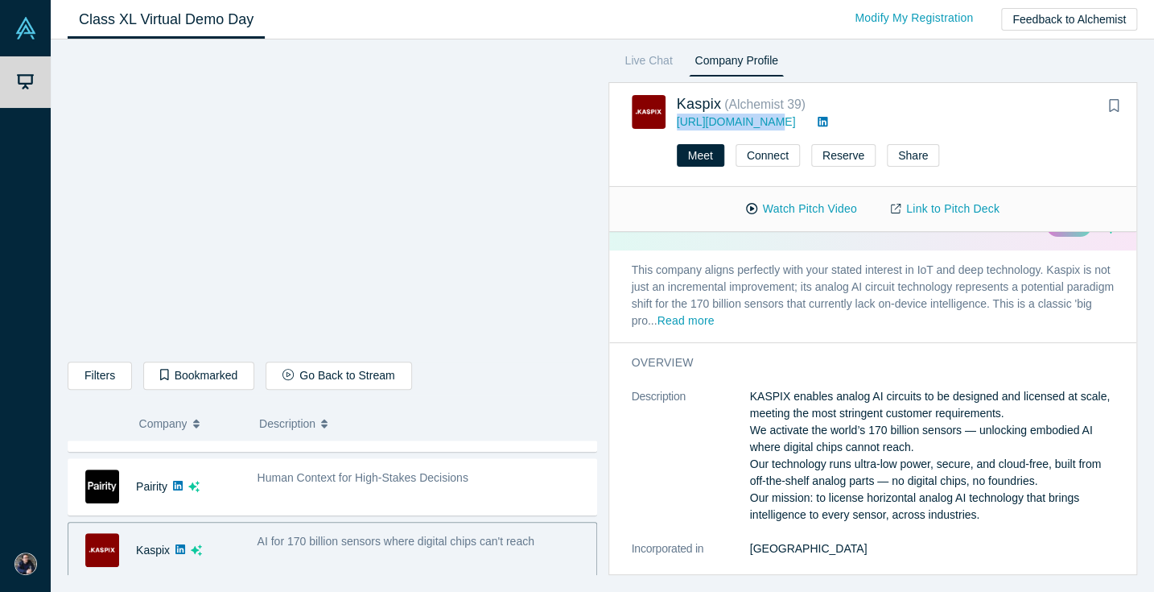
scroll to position [0, 0]
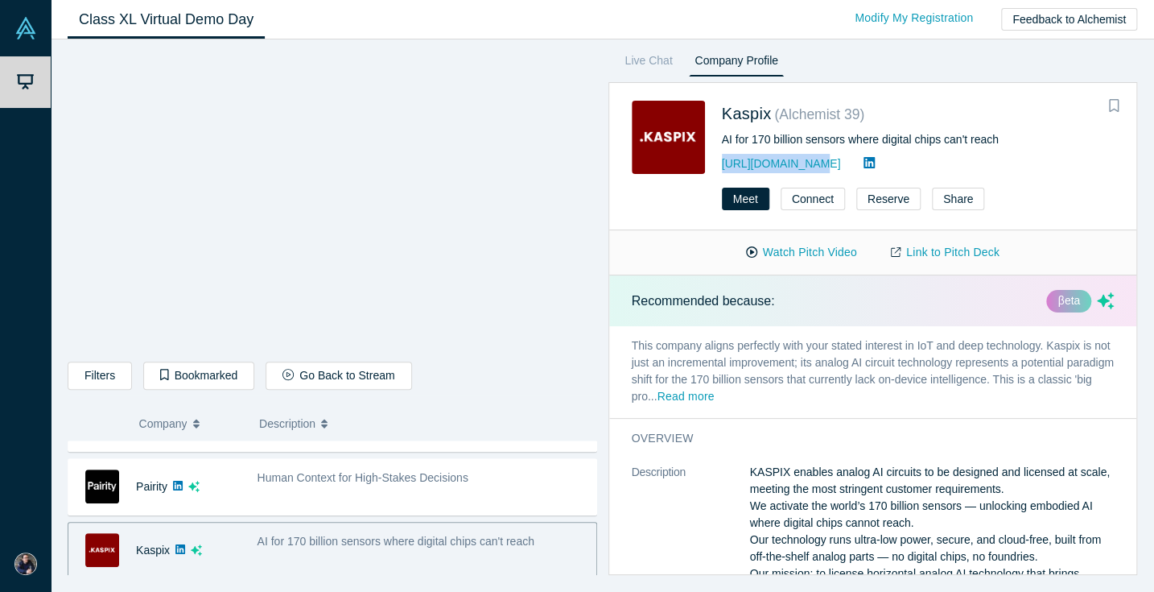
click at [1115, 103] on icon "Bookmark" at bounding box center [1114, 105] width 10 height 13
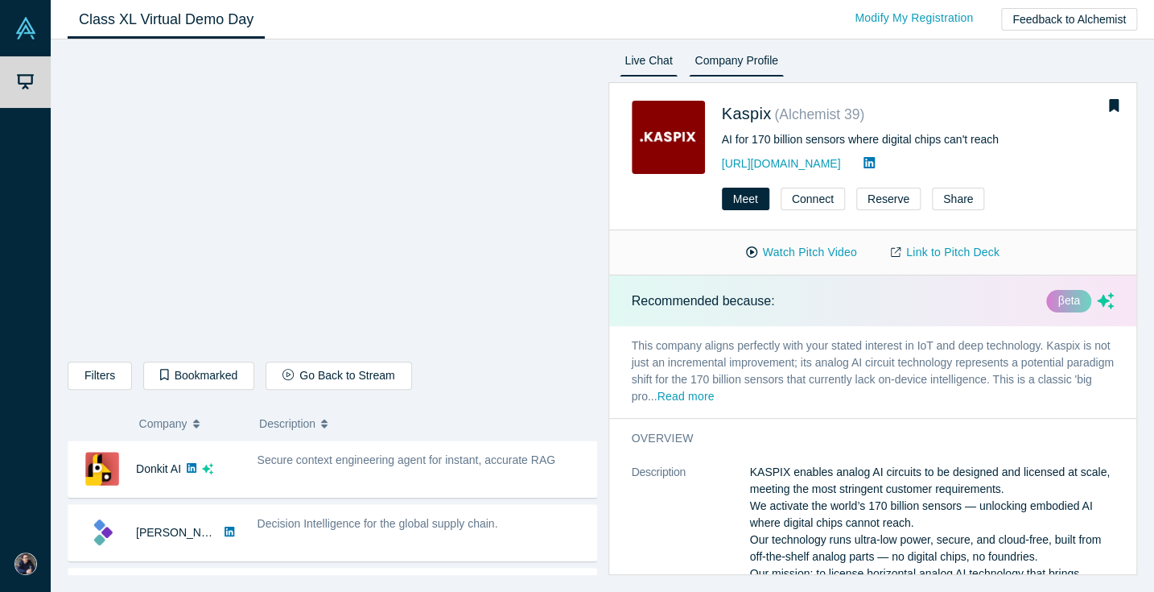
click at [641, 60] on link "Live Chat" at bounding box center [649, 64] width 59 height 26
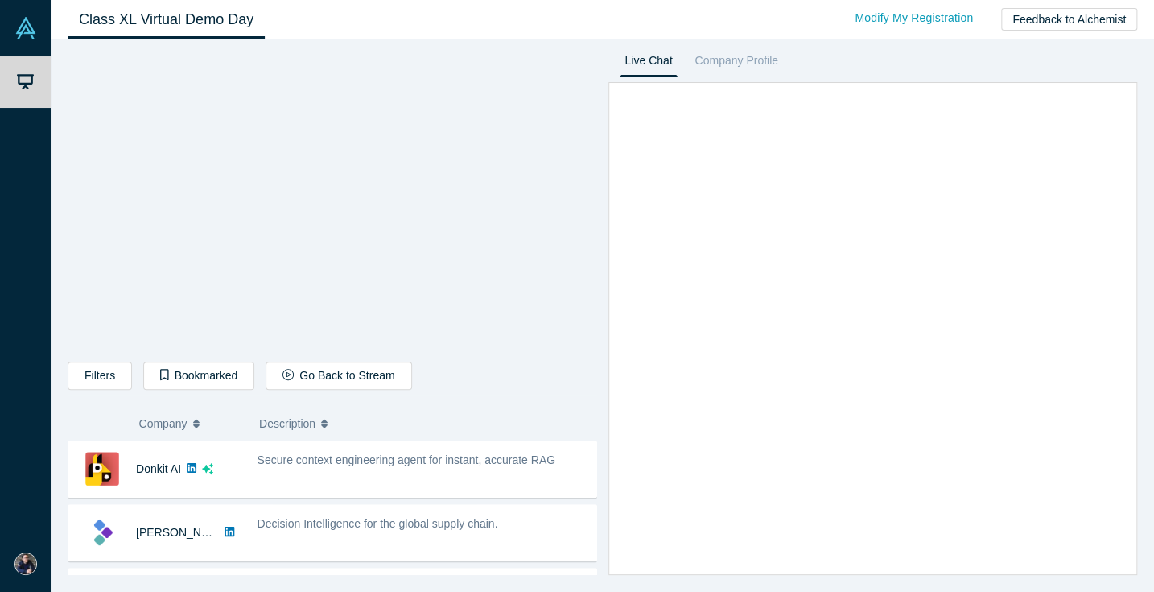
click at [168, 21] on link "Class XL Virtual Demo Day" at bounding box center [166, 20] width 197 height 38
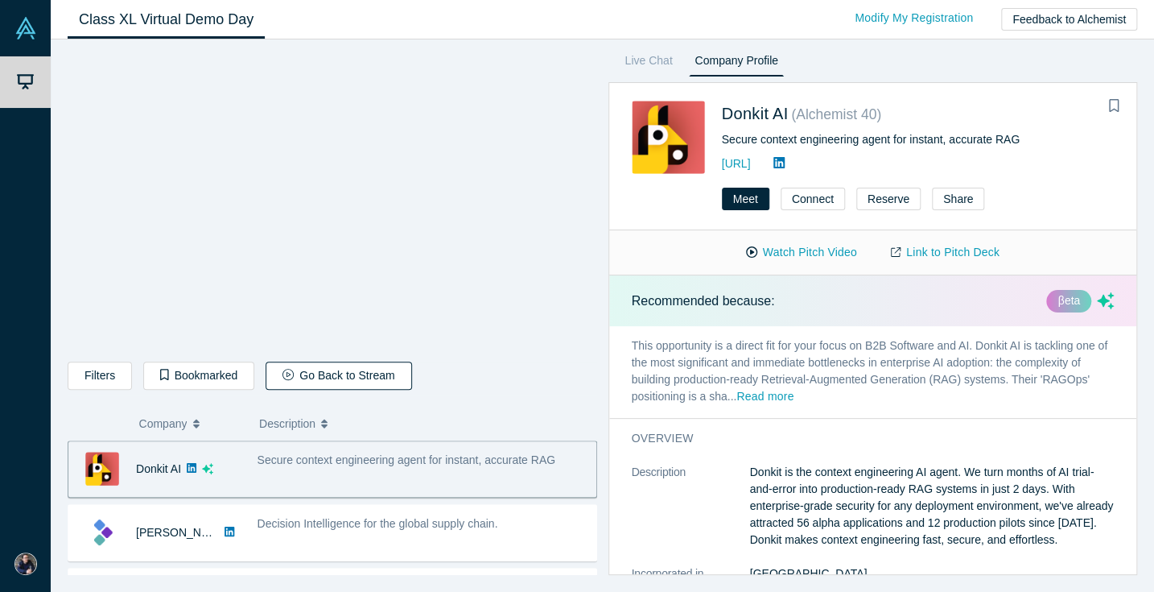
click at [324, 378] on button "Go Back to Stream" at bounding box center [339, 375] width 146 height 28
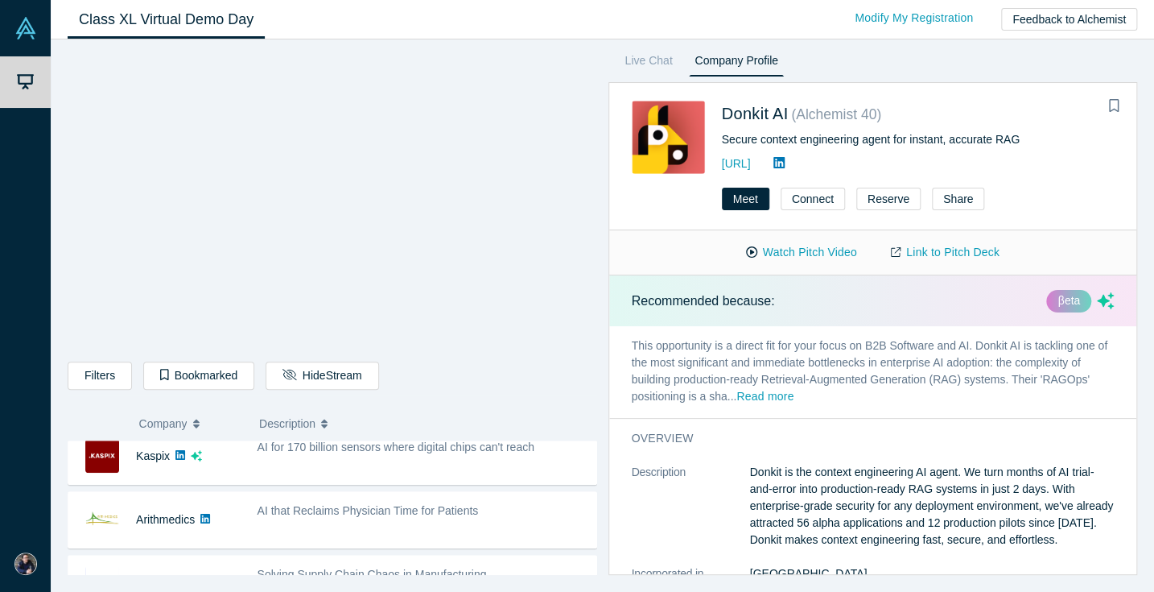
scroll to position [522, 0]
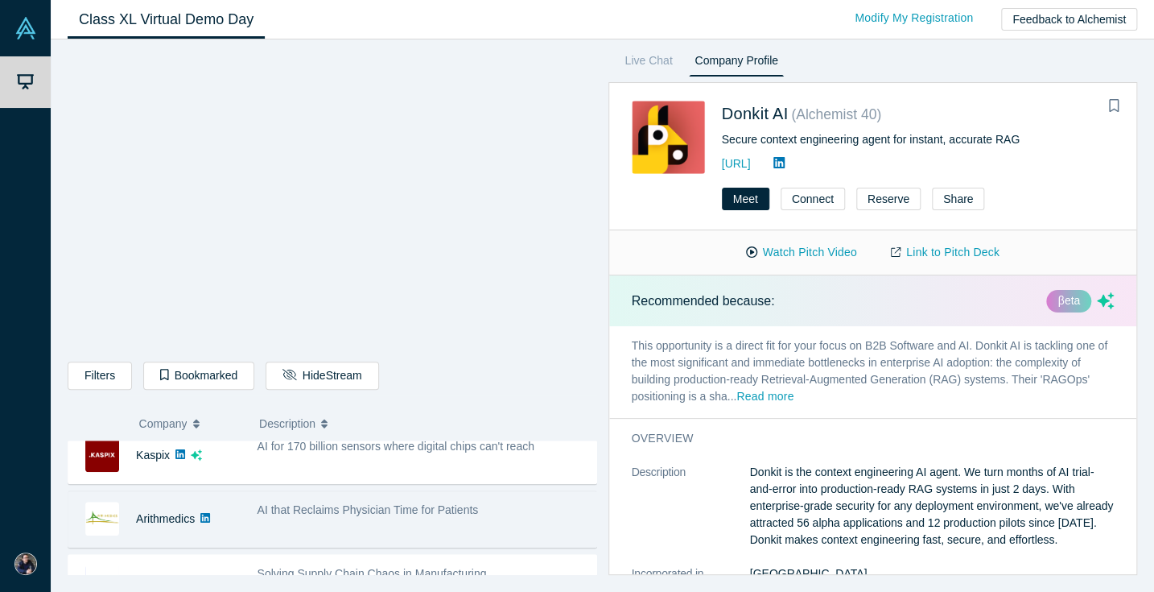
click at [551, 519] on div "AI that Reclaims Physician Time for Patients" at bounding box center [423, 518] width 348 height 51
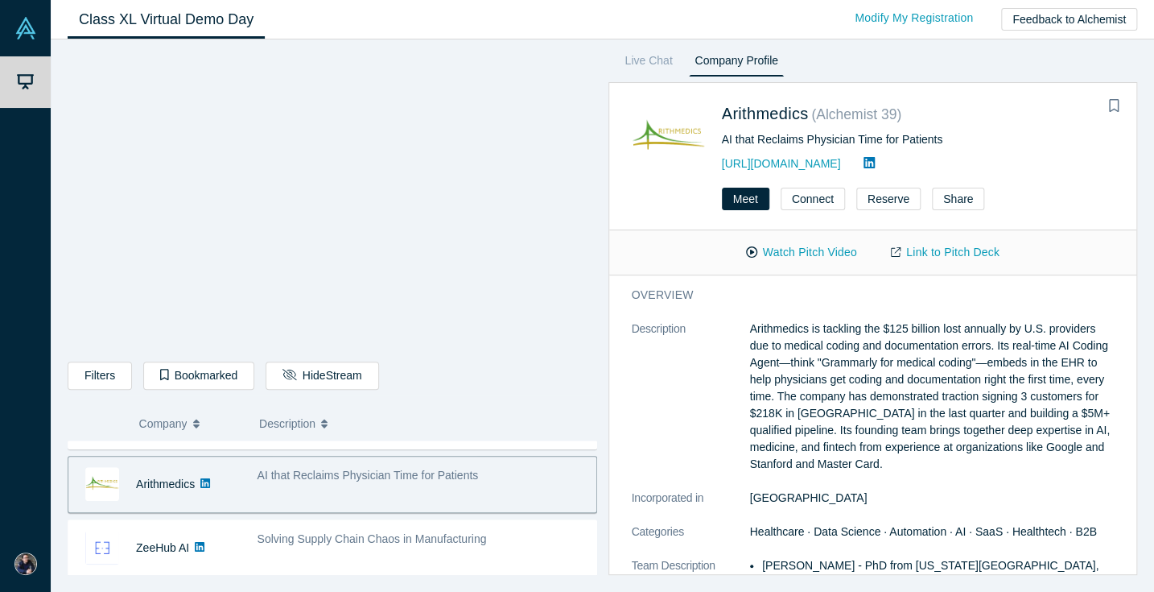
scroll to position [560, 0]
click at [551, 519] on div "Solving Supply Chain Chaos in Manufacturing" at bounding box center [423, 544] width 348 height 51
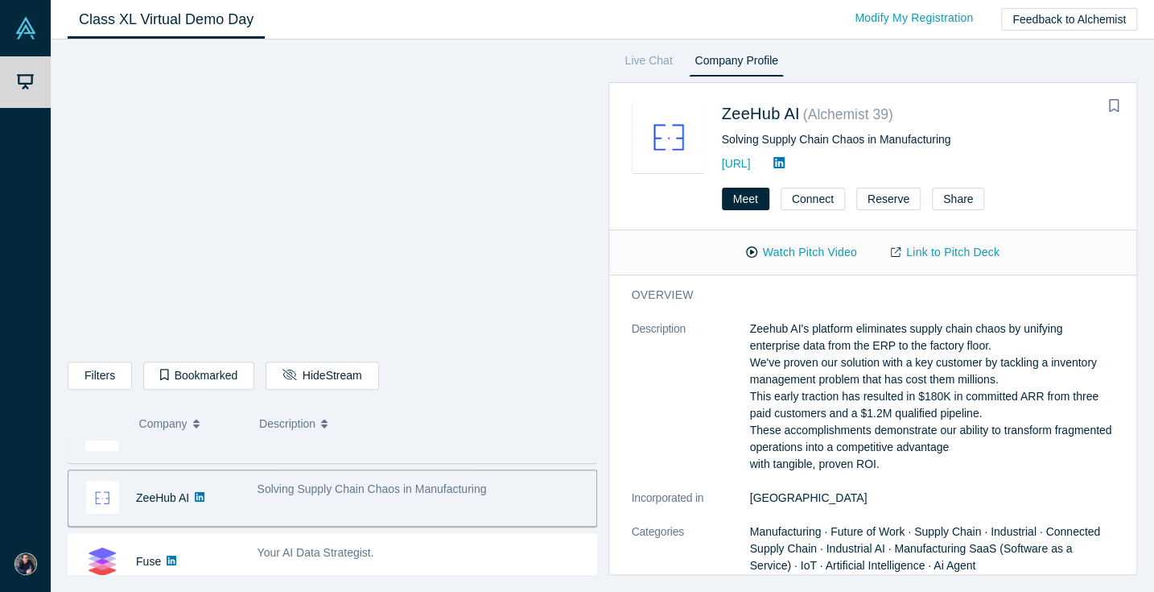
scroll to position [608, 0]
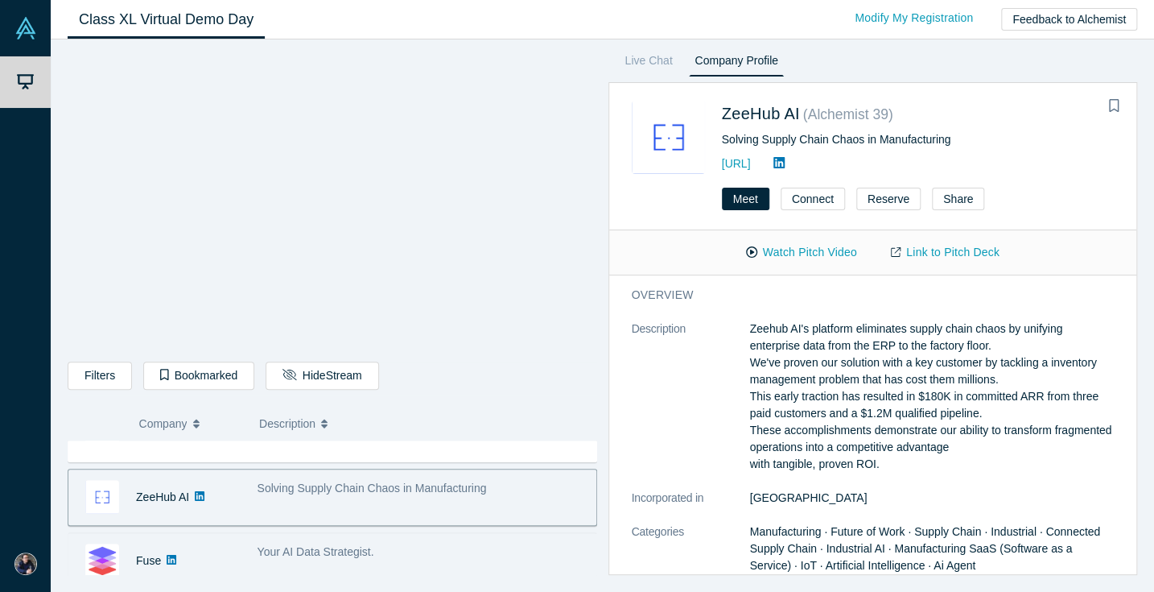
click at [550, 538] on div "Your AI Data Strategist." at bounding box center [423, 551] width 331 height 17
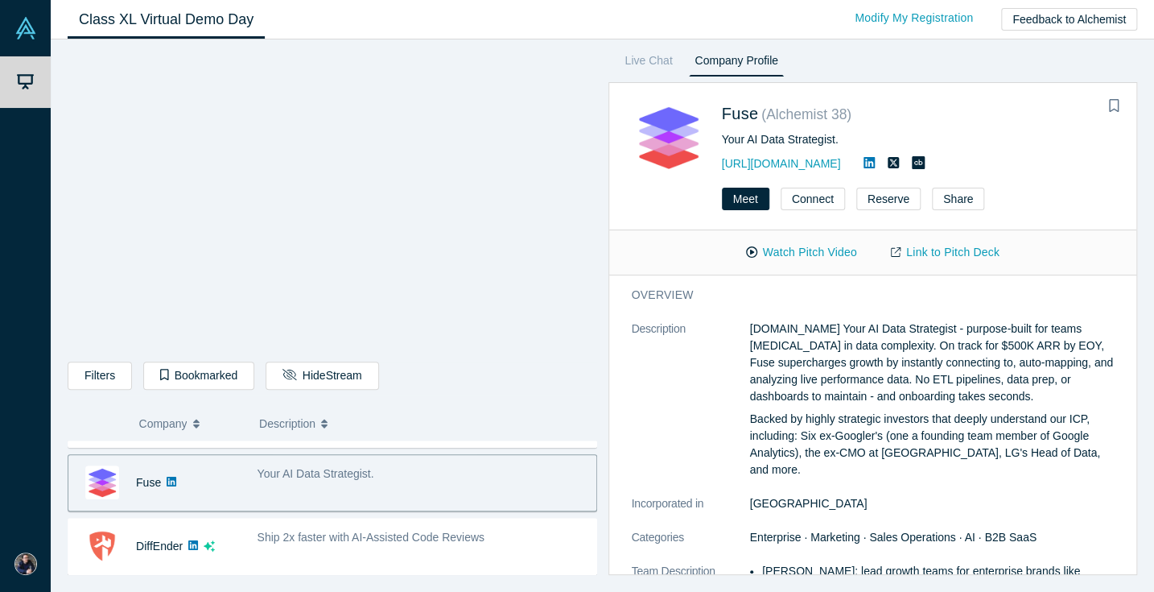
scroll to position [686, 0]
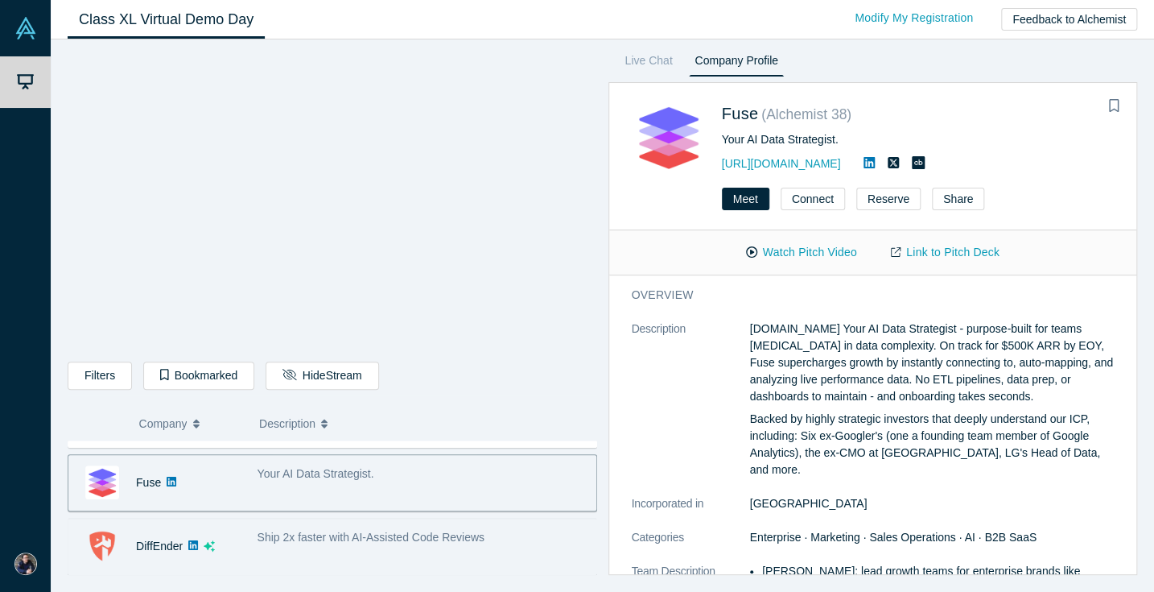
click at [550, 538] on div "Ship 2x faster with AI-Assisted Code Reviews" at bounding box center [423, 546] width 348 height 51
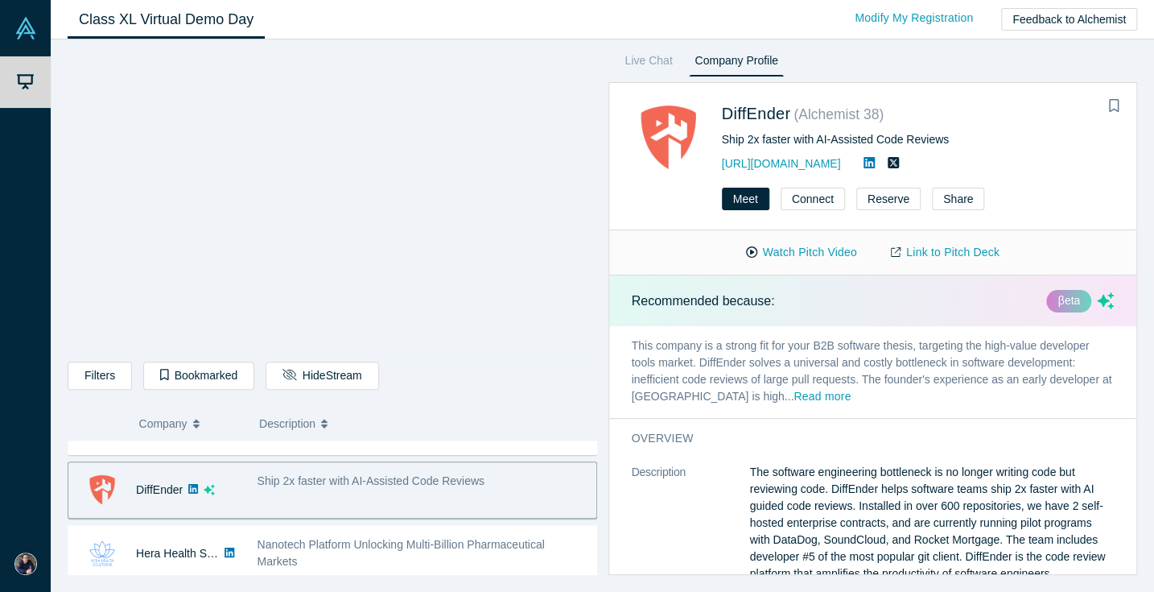
scroll to position [747, 0]
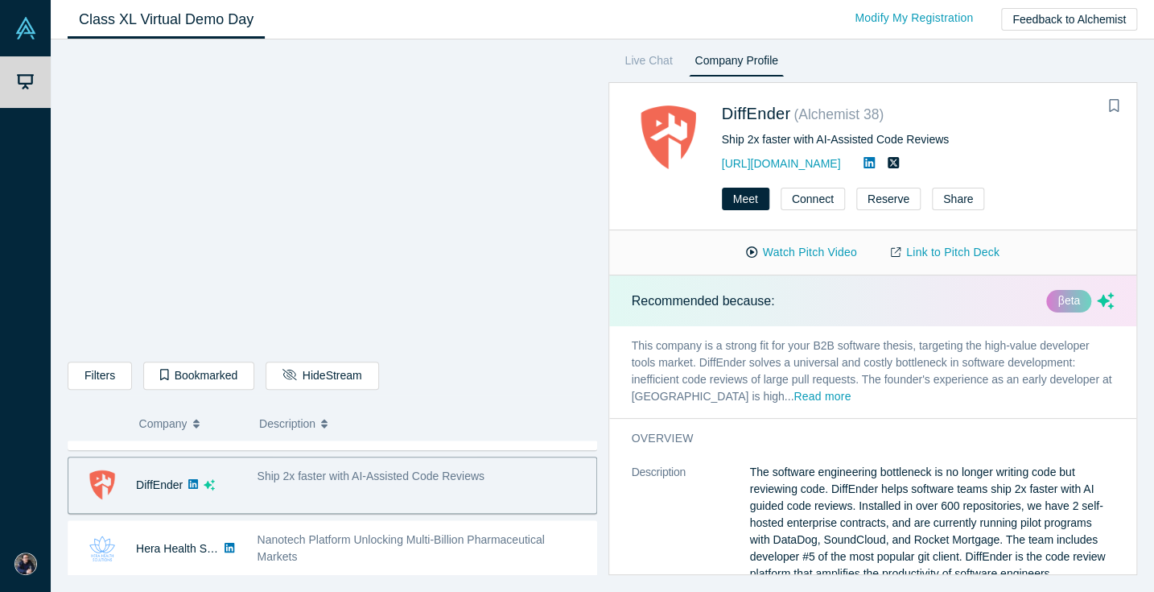
click at [550, 538] on div "Nanotech Platform Unlocking Multi-Billion Pharmaceutical Markets" at bounding box center [423, 548] width 331 height 34
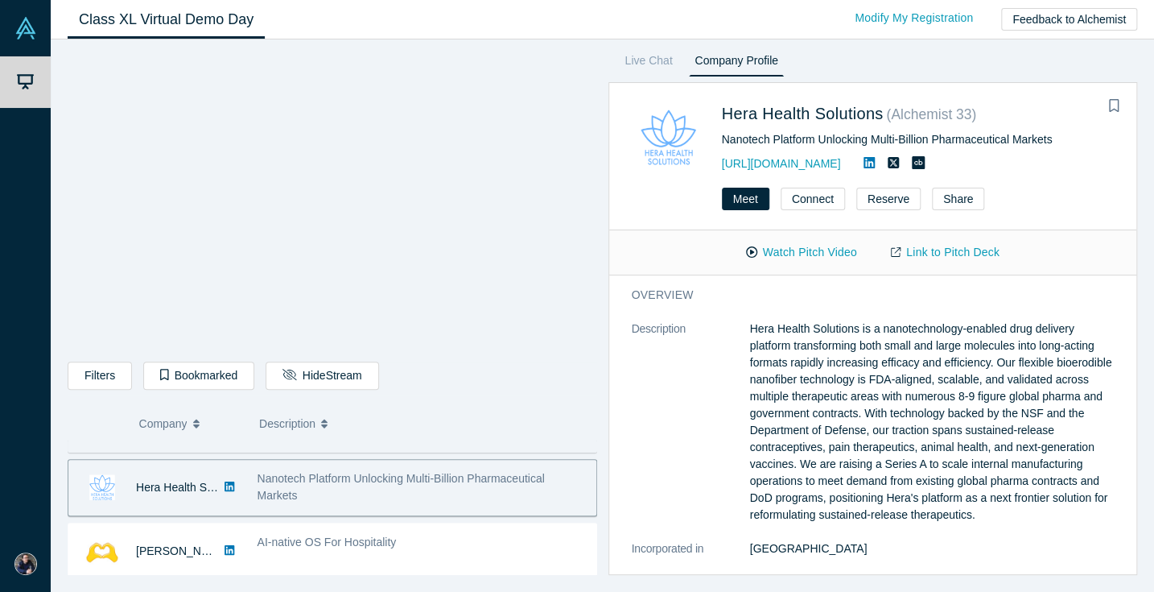
scroll to position [809, 0]
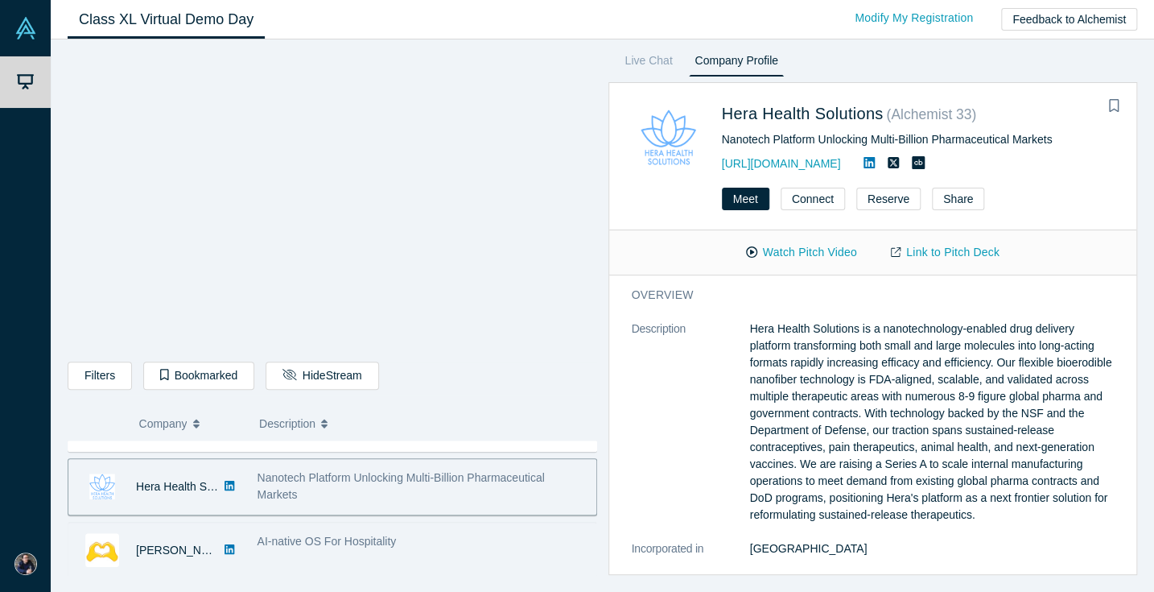
click at [551, 538] on div "AI-native OS For Hospitality" at bounding box center [423, 550] width 348 height 51
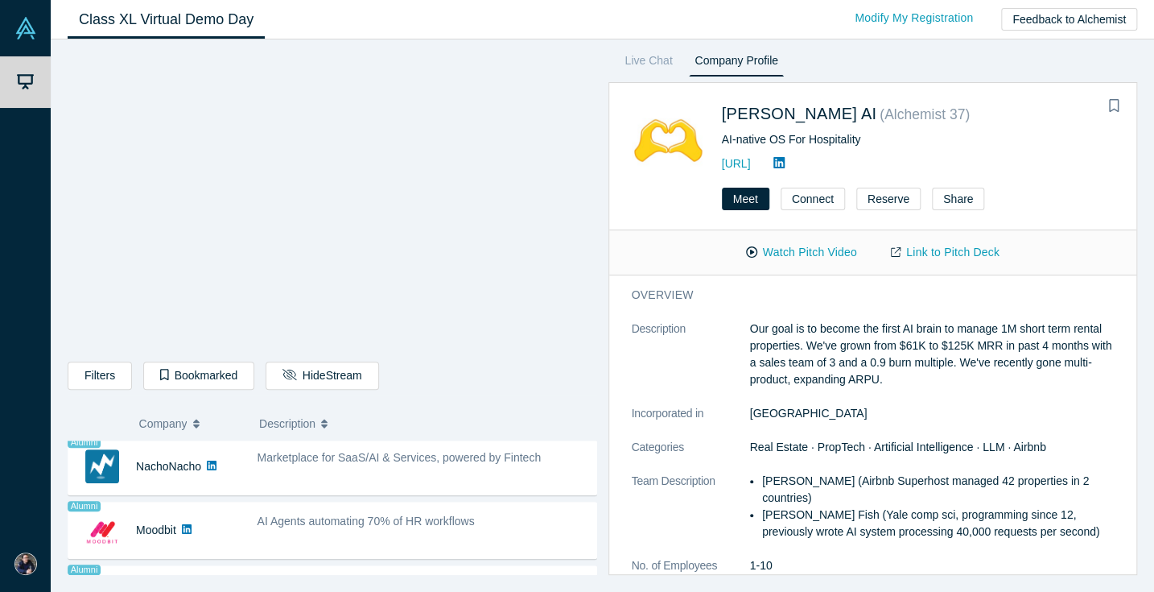
scroll to position [1216, 0]
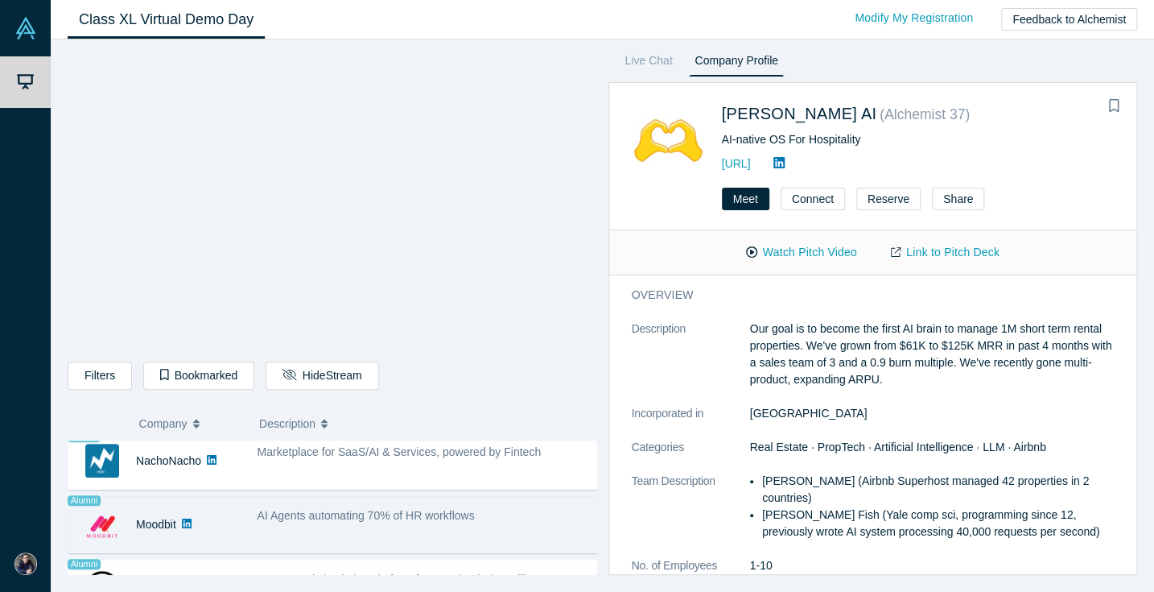
click at [538, 499] on div "AI Agents automating 70% of HR workflows" at bounding box center [423, 524] width 348 height 51
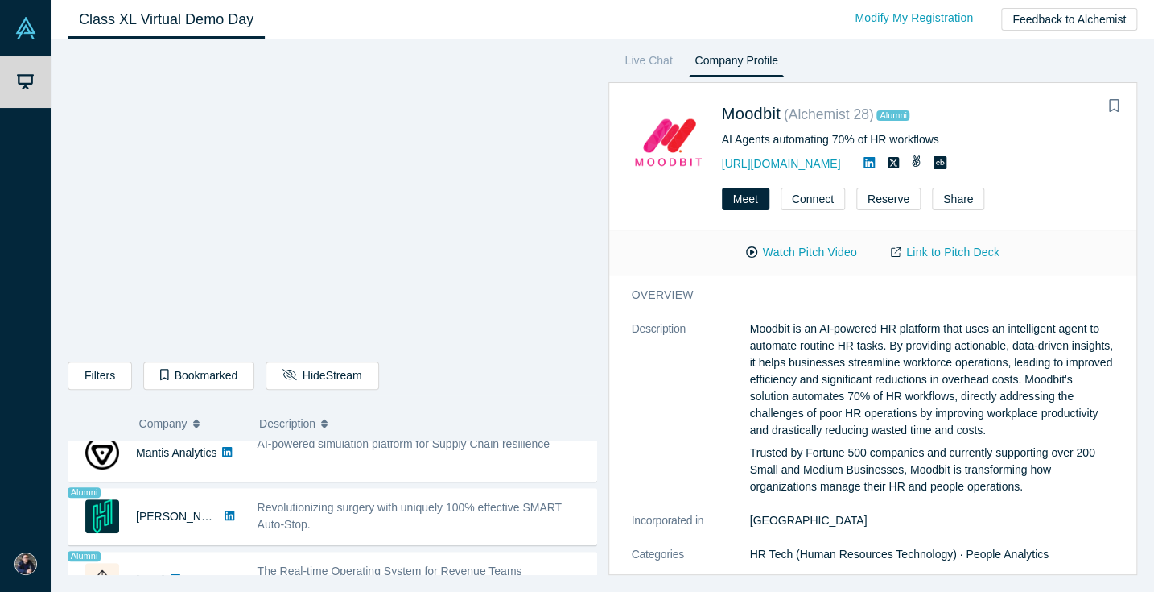
scroll to position [1383, 0]
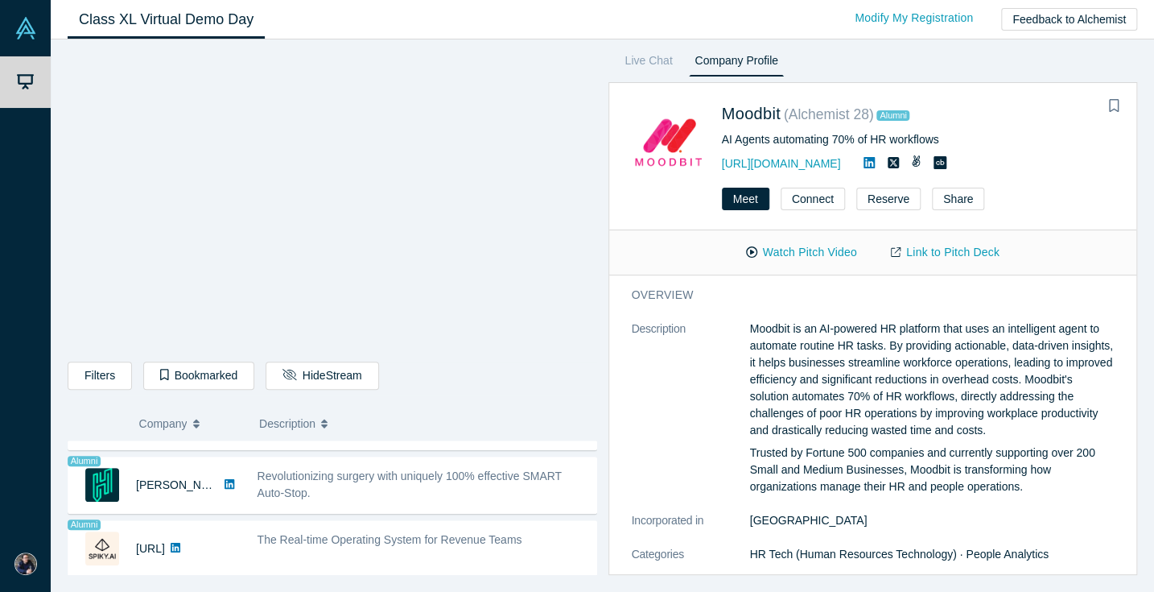
click at [538, 497] on div "Revolutionizing surgery with uniquely 100% effective SMART Auto-Stop." at bounding box center [423, 485] width 348 height 51
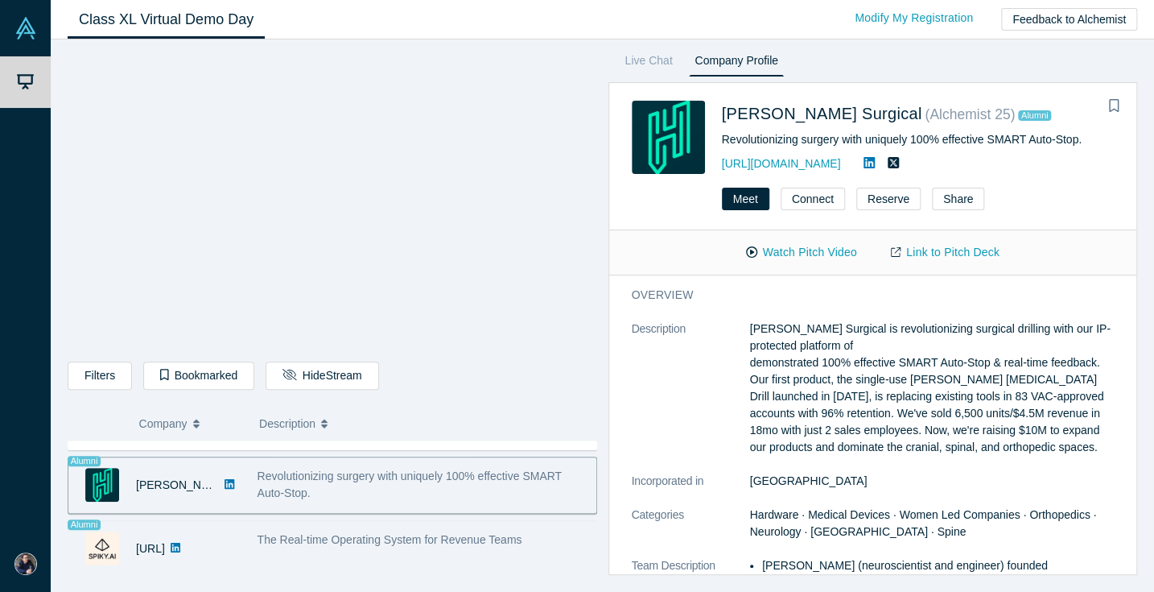
click at [562, 538] on div "The Real-time Operating System for Revenue Teams" at bounding box center [423, 548] width 348 height 51
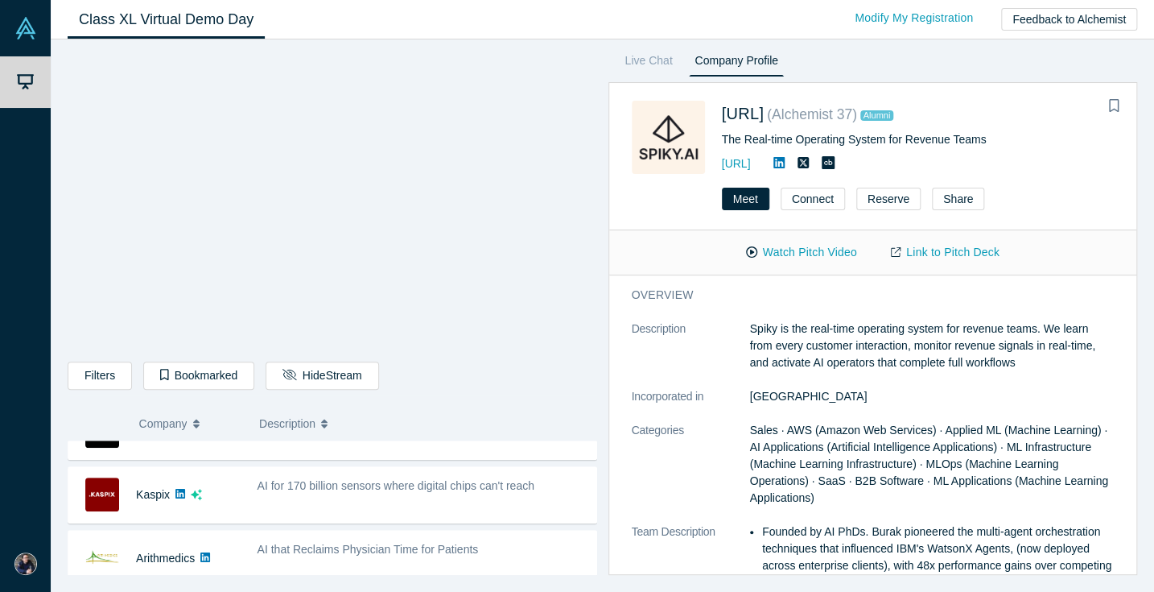
scroll to position [494, 0]
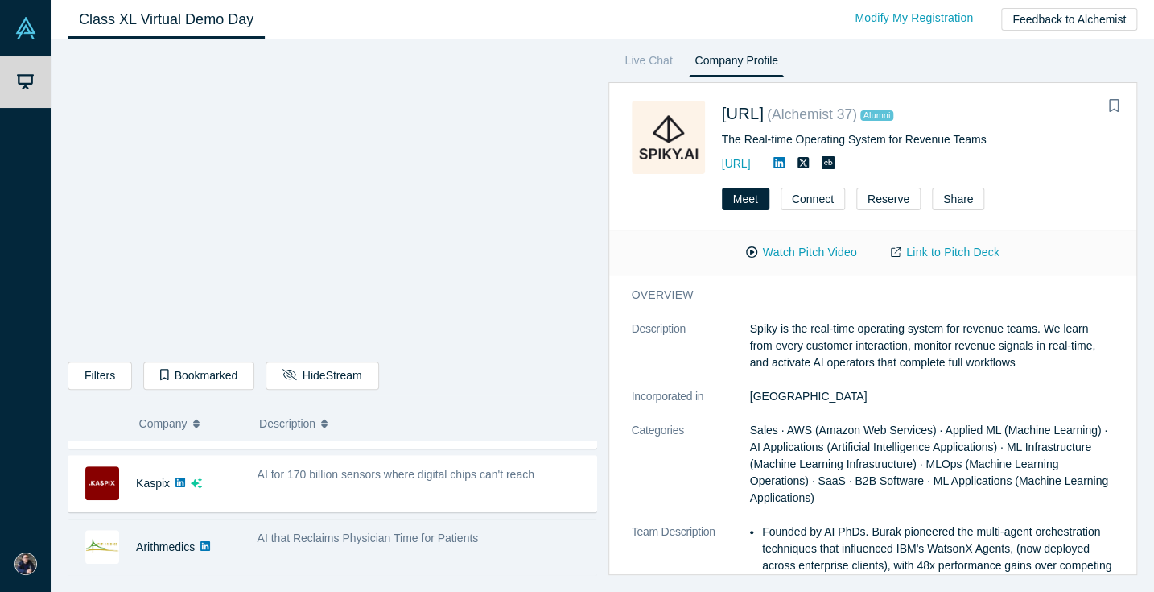
click at [534, 534] on div "AI that Reclaims Physician Time for Patients" at bounding box center [423, 538] width 331 height 17
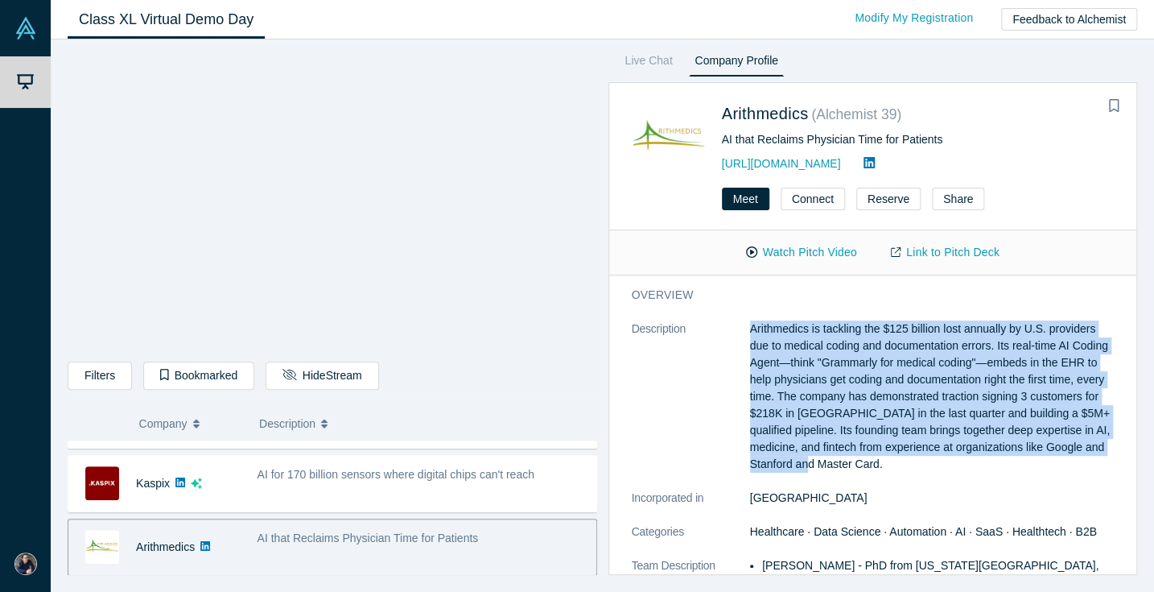
drag, startPoint x: 906, startPoint y: 465, endPoint x: 746, endPoint y: 333, distance: 207.5
click at [746, 333] on dl "Description Arithmedics is tackling the $125 billion lost annually by U.S. prov…" at bounding box center [873, 573] width 483 height 507
click at [968, 254] on link "Link to Pitch Deck" at bounding box center [945, 252] width 142 height 28
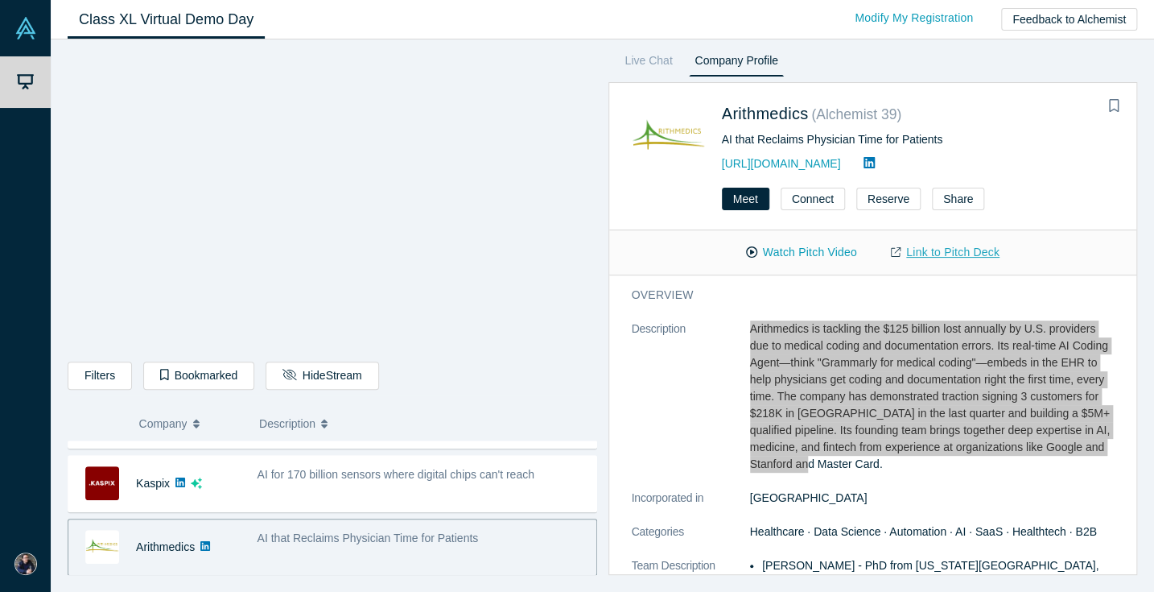
click at [0, 0] on div "Demo Day My Account My Profile Log Out Class XL Virtual Demo Day Livestream sta…" at bounding box center [577, 296] width 1154 height 592
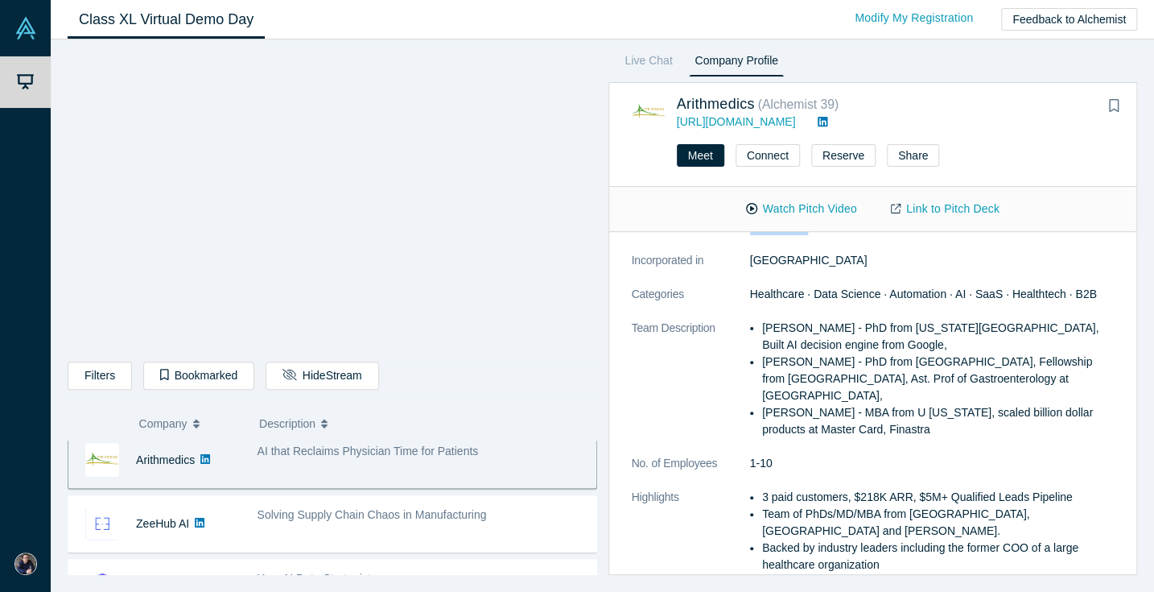
scroll to position [583, 0]
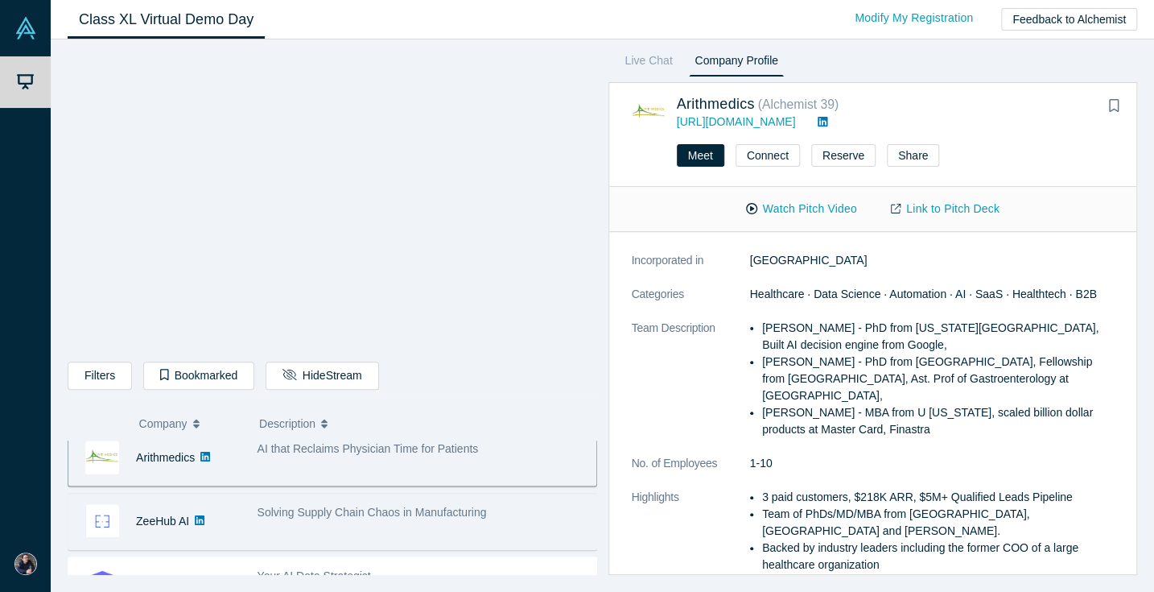
click at [515, 516] on div "Solving Supply Chain Chaos in Manufacturing" at bounding box center [423, 512] width 331 height 17
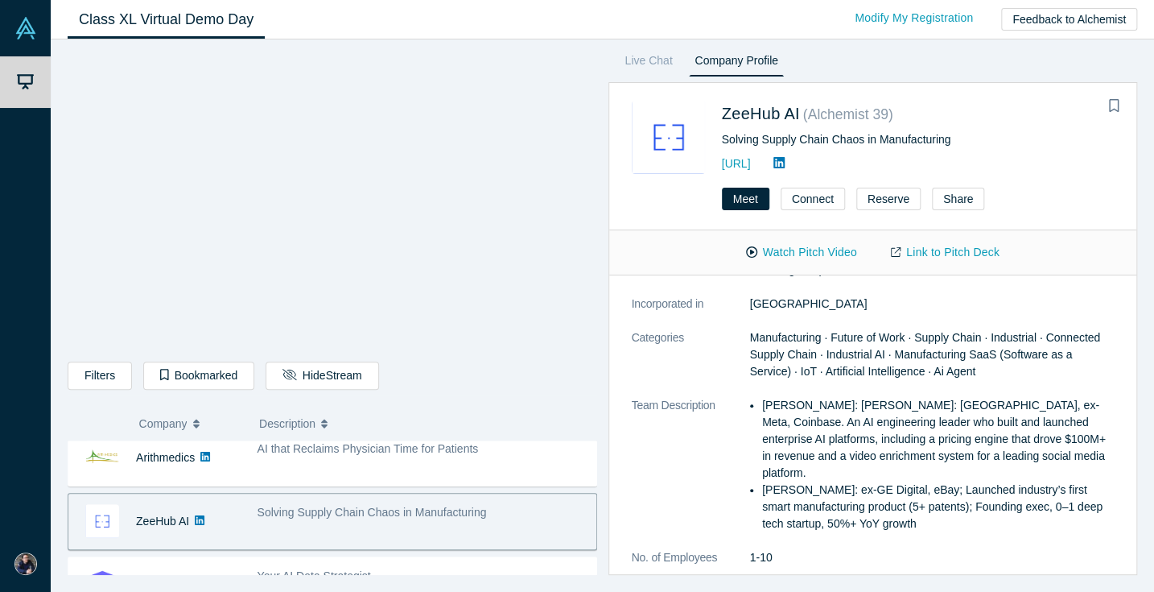
scroll to position [0, 0]
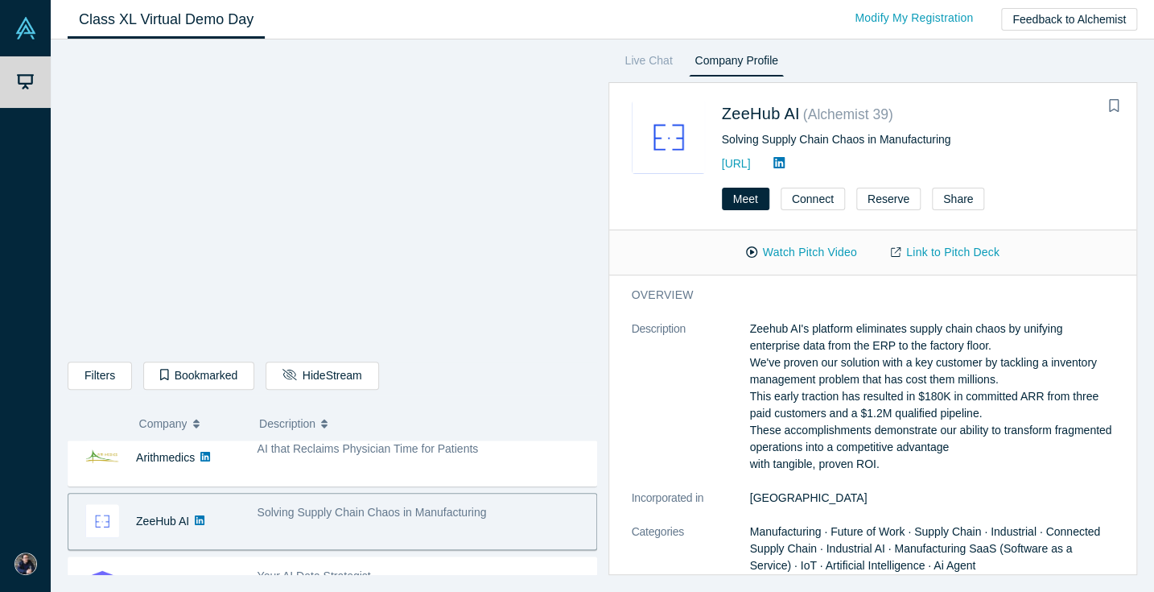
drag, startPoint x: 749, startPoint y: 326, endPoint x: 921, endPoint y: 464, distance: 221.0
click at [921, 464] on p "Zeehub AI's platform eliminates supply chain chaos by unifying enterprise data …" at bounding box center [932, 396] width 365 height 152
click at [954, 245] on link "Link to Pitch Deck" at bounding box center [945, 252] width 142 height 28
click at [0, 0] on div "Demo Day My Account My Profile Log Out Class XL Virtual Demo Day Livestream sta…" at bounding box center [577, 296] width 1154 height 592
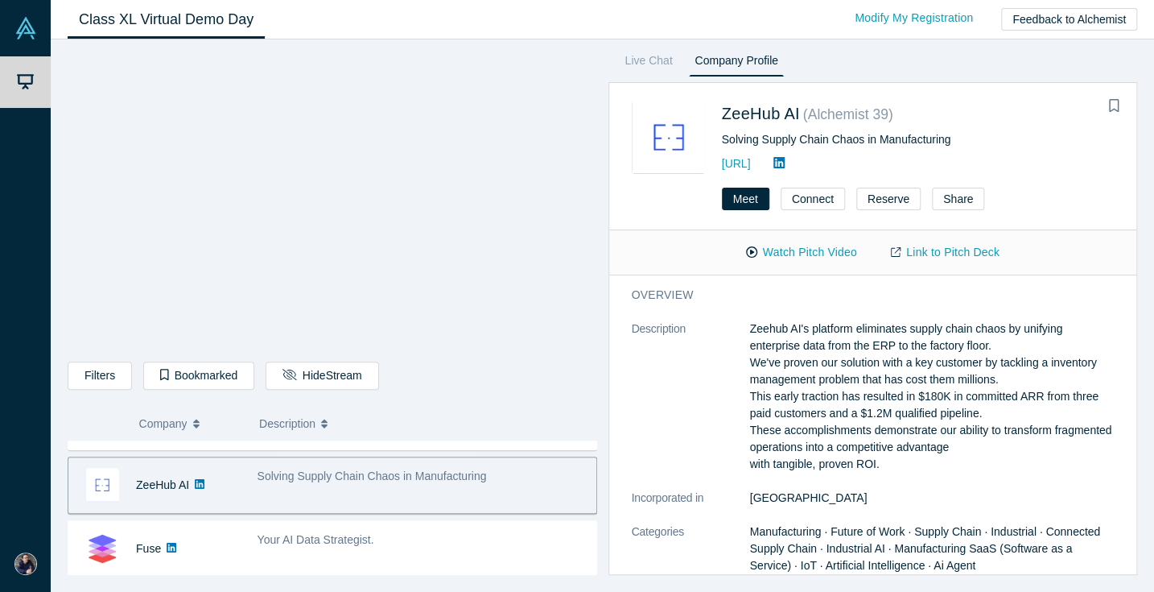
scroll to position [637, 0]
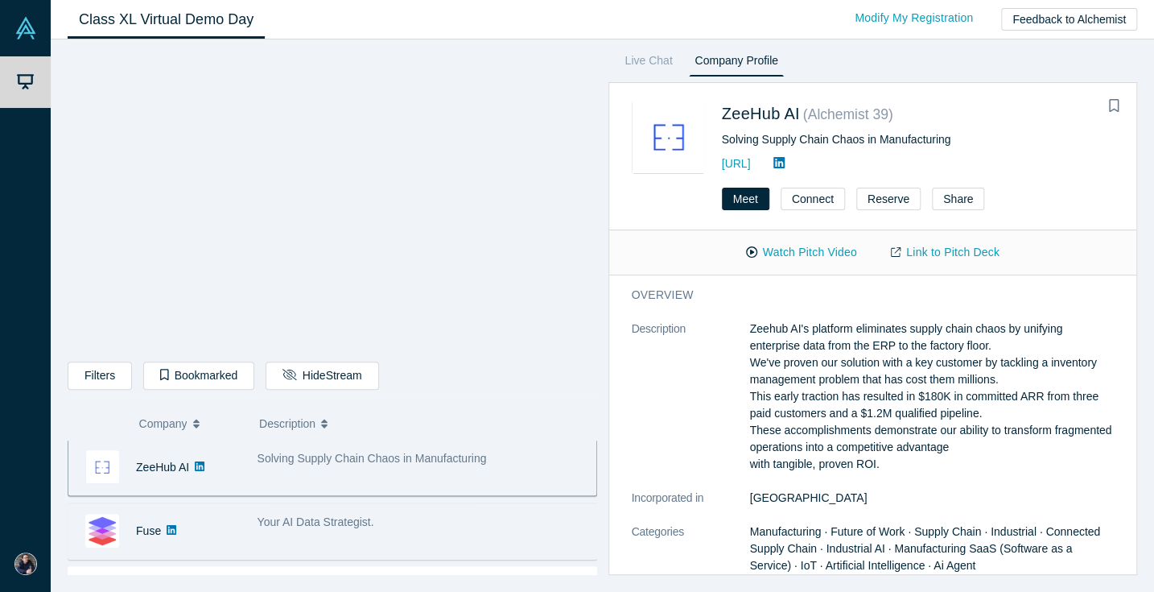
click at [510, 526] on div "Your AI Data Strategist." at bounding box center [423, 521] width 331 height 17
